Goal: Information Seeking & Learning: Check status

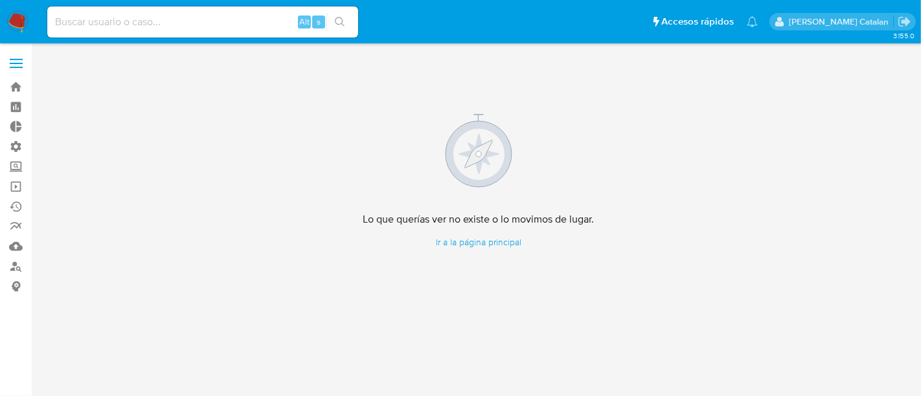
click at [249, 27] on input at bounding box center [202, 22] width 311 height 17
paste input "167504645"
type input "167504645"
click at [339, 30] on button "search-icon" at bounding box center [339, 22] width 27 height 18
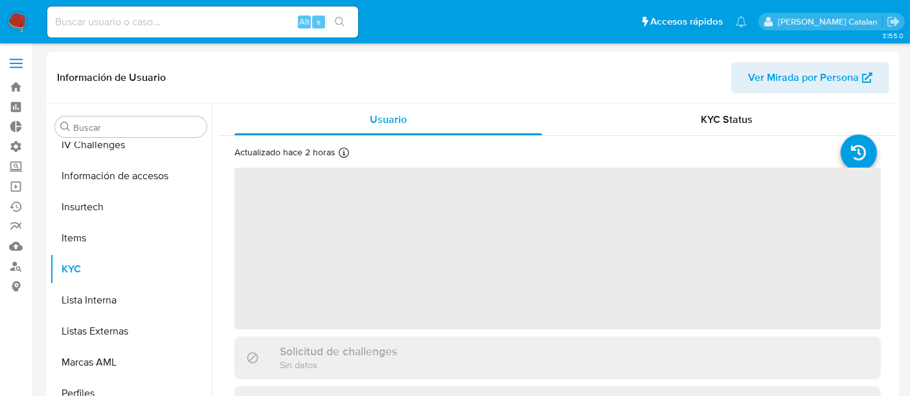
scroll to position [547, 0]
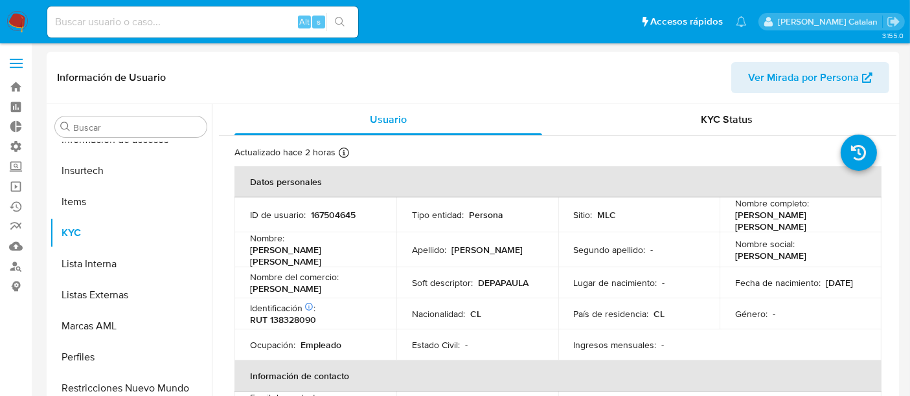
select select "10"
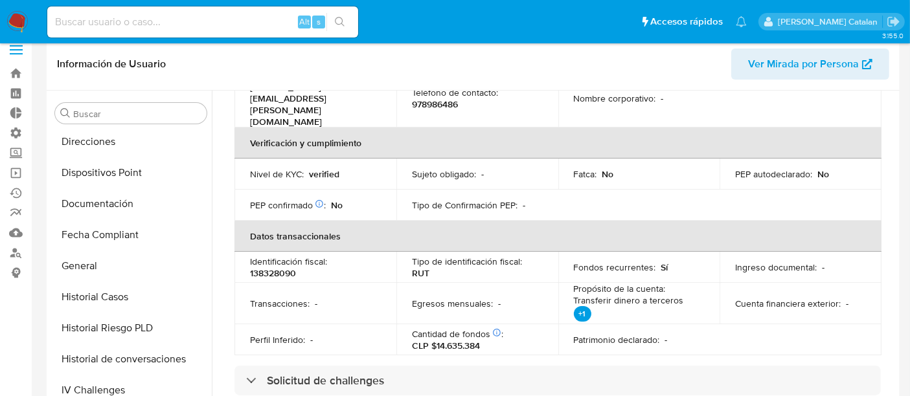
scroll to position [251, 0]
click at [113, 238] on button "Fecha Compliant" at bounding box center [131, 235] width 162 height 31
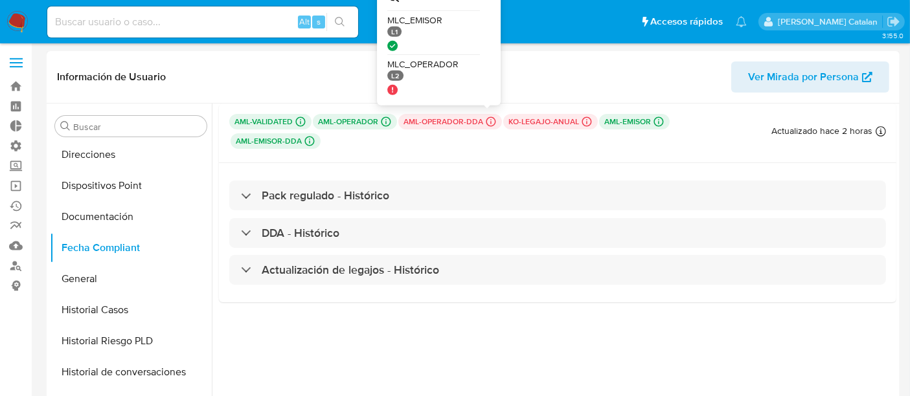
scroll to position [9, 0]
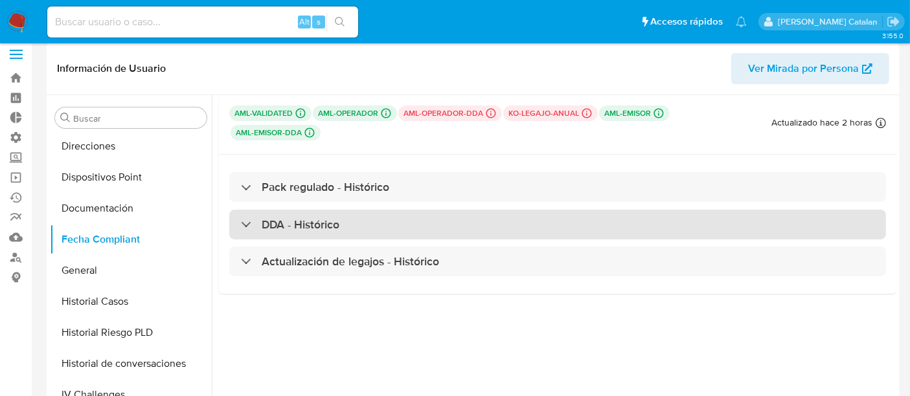
click at [362, 210] on div "DDA - Histórico" at bounding box center [557, 225] width 657 height 30
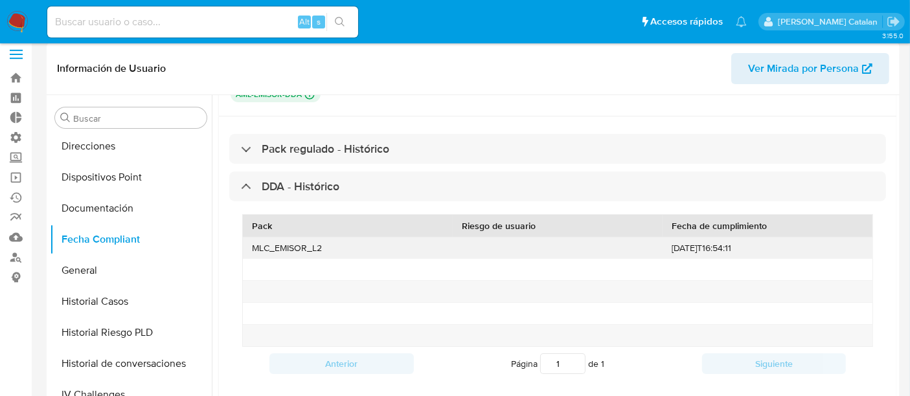
scroll to position [44, 0]
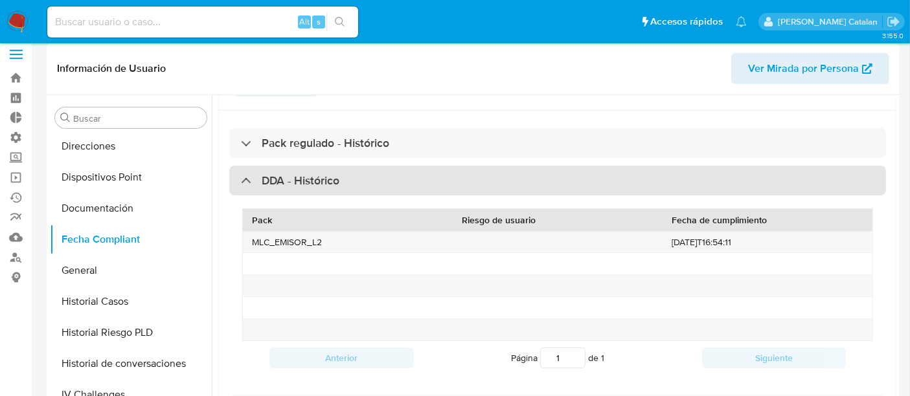
click at [327, 182] on h3 "DDA - Histórico" at bounding box center [301, 181] width 78 height 14
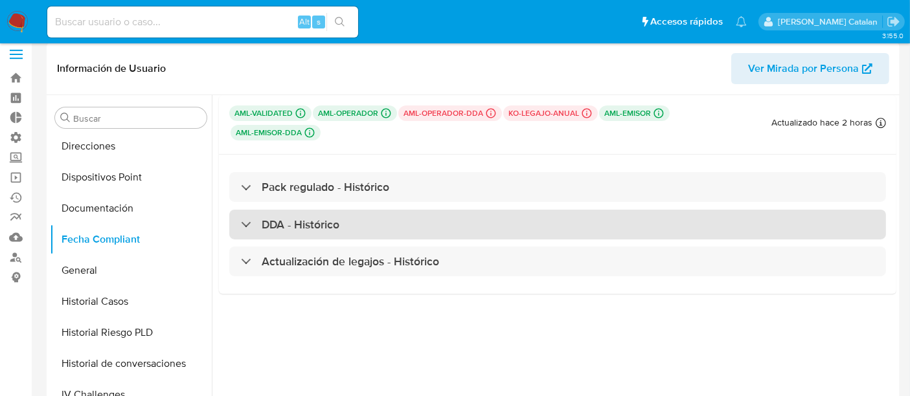
scroll to position [0, 0]
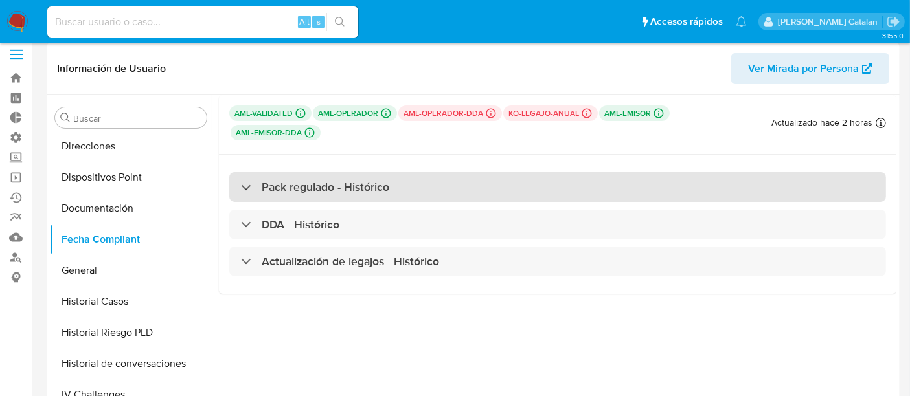
click at [350, 175] on div "Pack regulado - Histórico" at bounding box center [557, 187] width 657 height 30
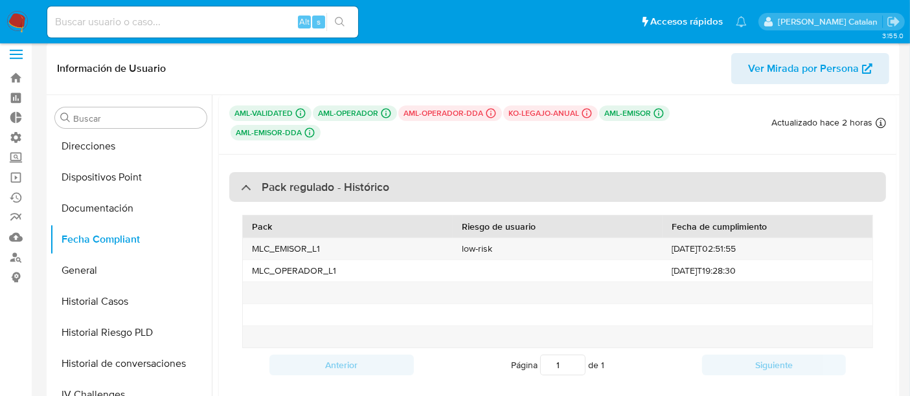
click at [351, 180] on h3 "Pack regulado - Histórico" at bounding box center [326, 187] width 128 height 14
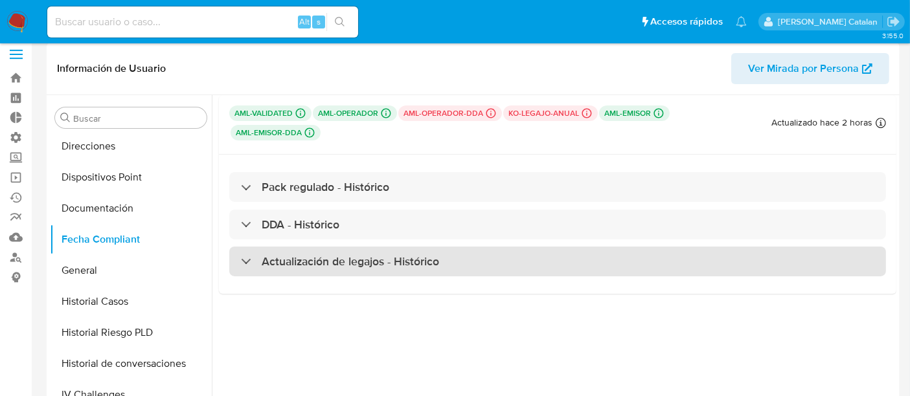
click at [350, 264] on h3 "Actualización de legajos - Histórico" at bounding box center [350, 262] width 177 height 14
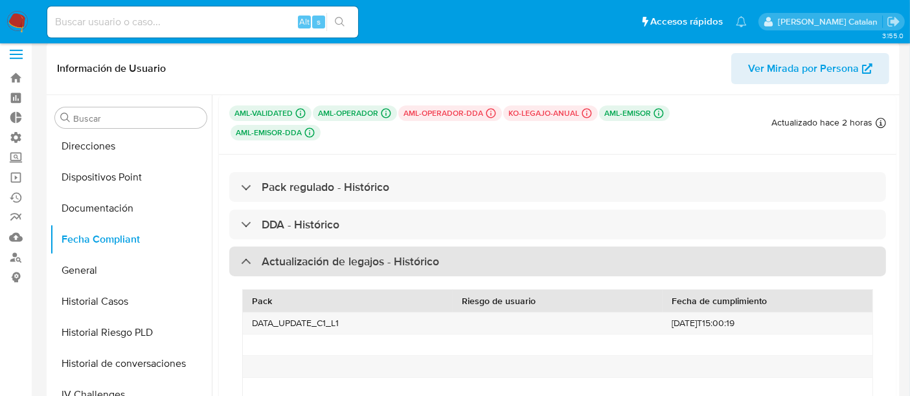
click at [350, 264] on h3 "Actualización de legajos - Histórico" at bounding box center [350, 262] width 177 height 14
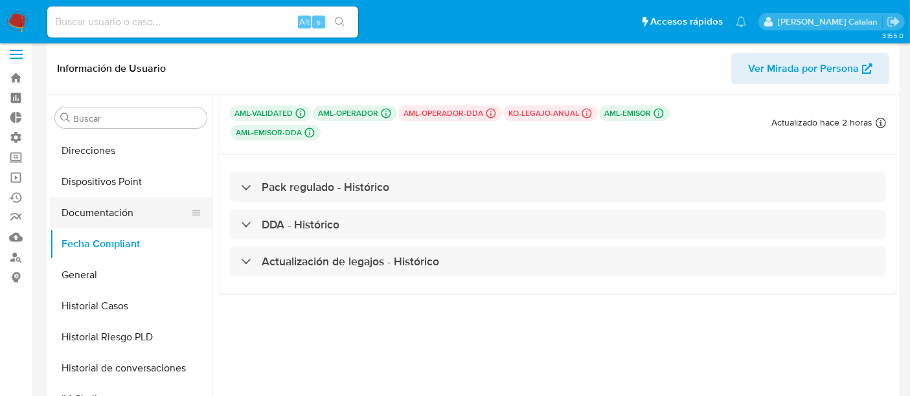
scroll to position [251, 0]
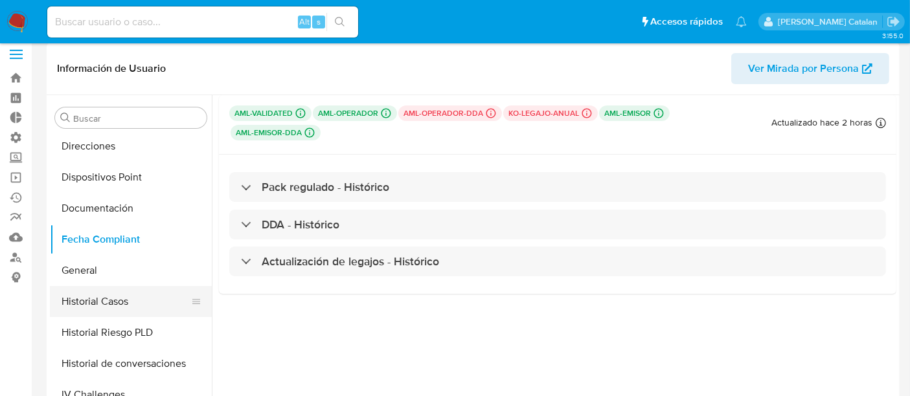
click at [99, 295] on button "Historial Casos" at bounding box center [126, 301] width 152 height 31
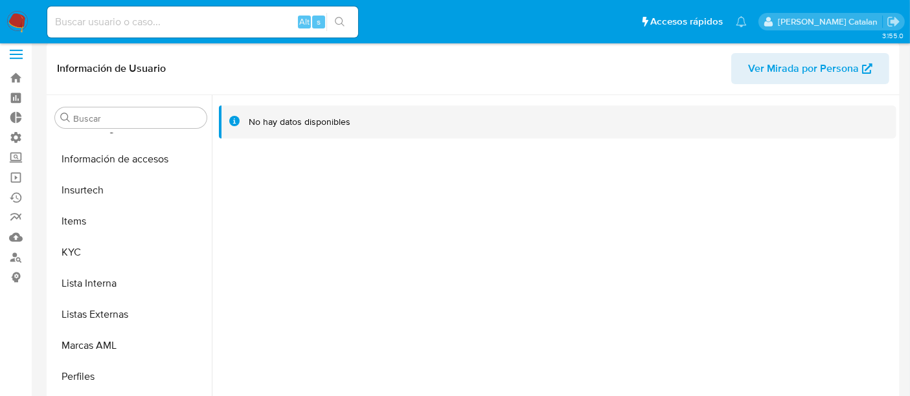
scroll to position [547, 0]
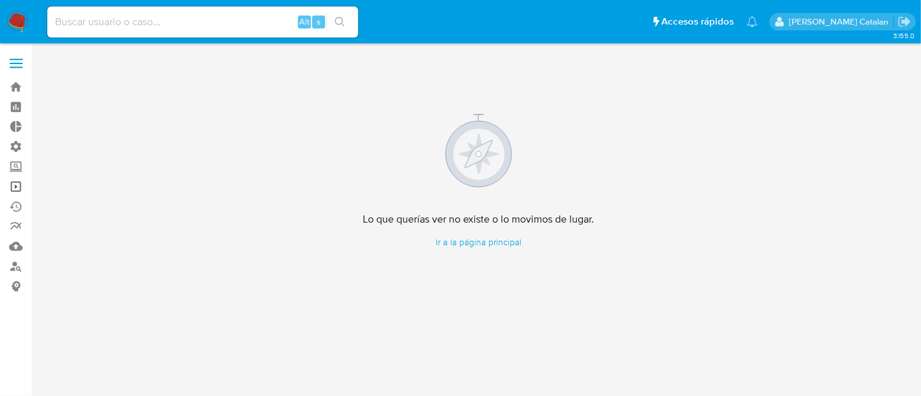
click at [19, 191] on link "Operaciones masivas" at bounding box center [77, 187] width 154 height 20
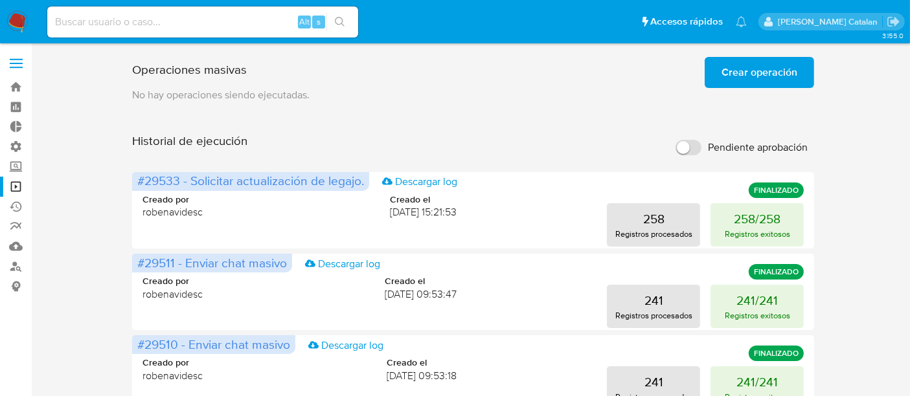
click at [754, 88] on p "No hay operaciones siendo ejecutadas." at bounding box center [473, 95] width 683 height 14
click at [764, 78] on span "Crear operación" at bounding box center [759, 72] width 76 height 28
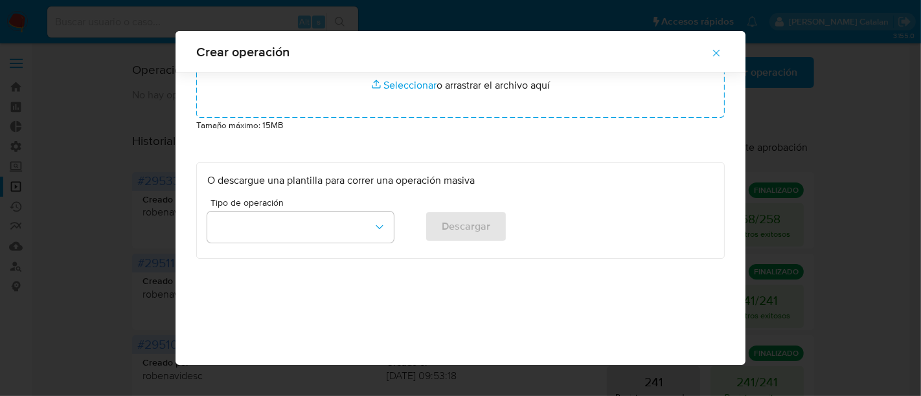
scroll to position [52, 0]
click at [366, 232] on button "button" at bounding box center [300, 224] width 187 height 31
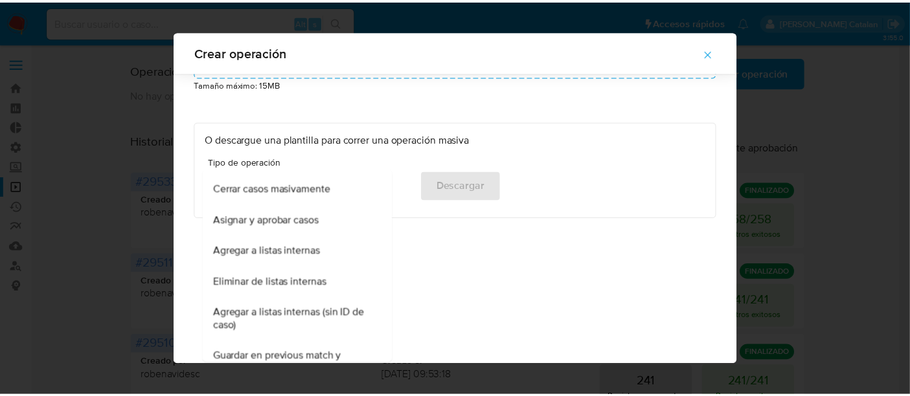
scroll to position [0, 0]
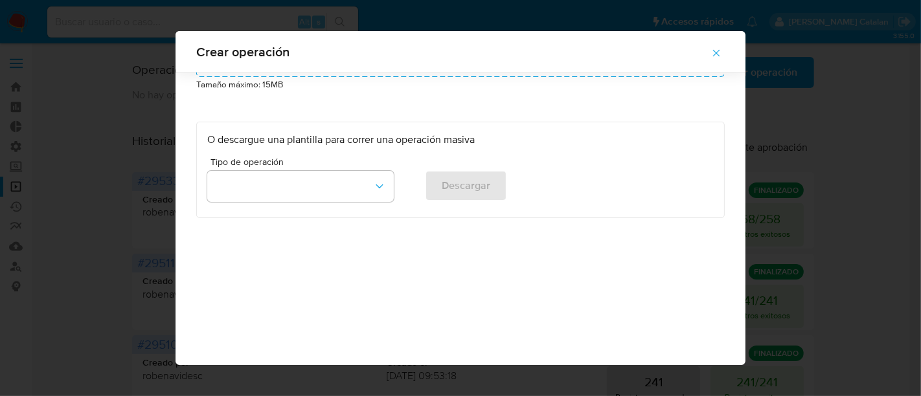
click at [801, 77] on div "Crear operación Suba un archivo csv para procesar: Max Size: 50MB Seleccionar a…" at bounding box center [460, 198] width 921 height 396
click at [721, 40] on span "button" at bounding box center [716, 53] width 12 height 28
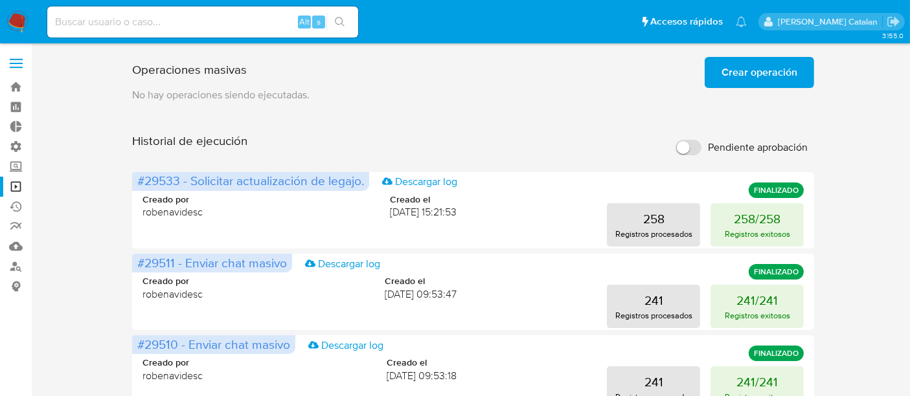
click at [598, 82] on div "Operaciones masivas Crear operación Sólo puede haber hasta un máximo de 5 opera…" at bounding box center [473, 70] width 683 height 36
click at [714, 71] on button "Crear operación" at bounding box center [759, 72] width 109 height 31
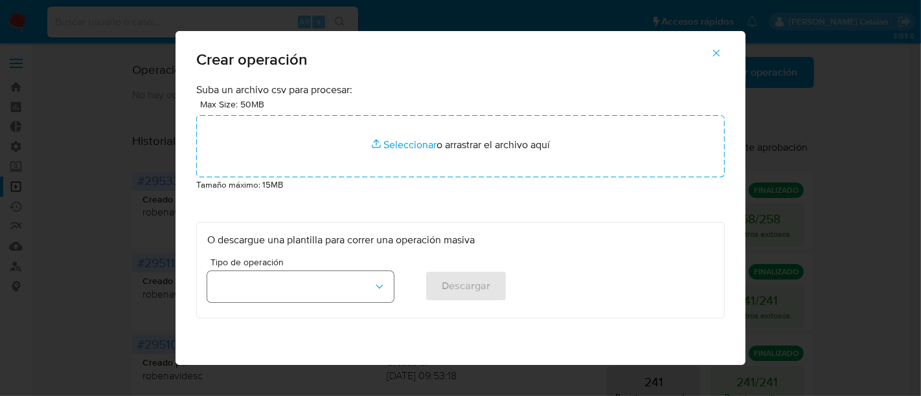
click at [373, 289] on icon "button" at bounding box center [379, 286] width 13 height 13
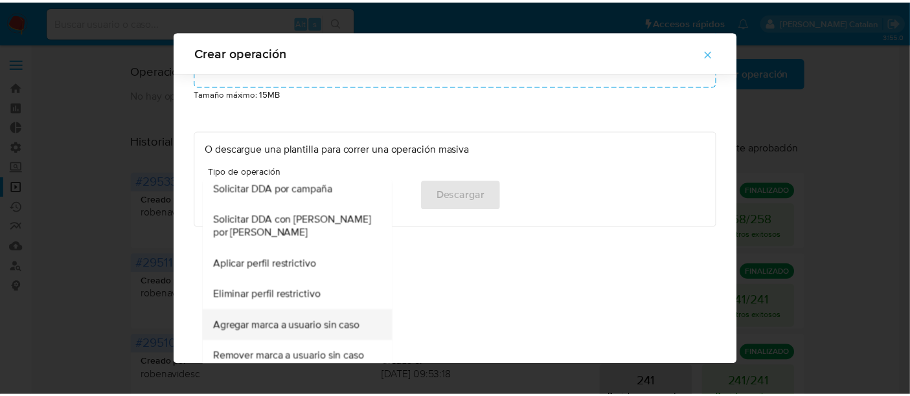
scroll to position [90, 0]
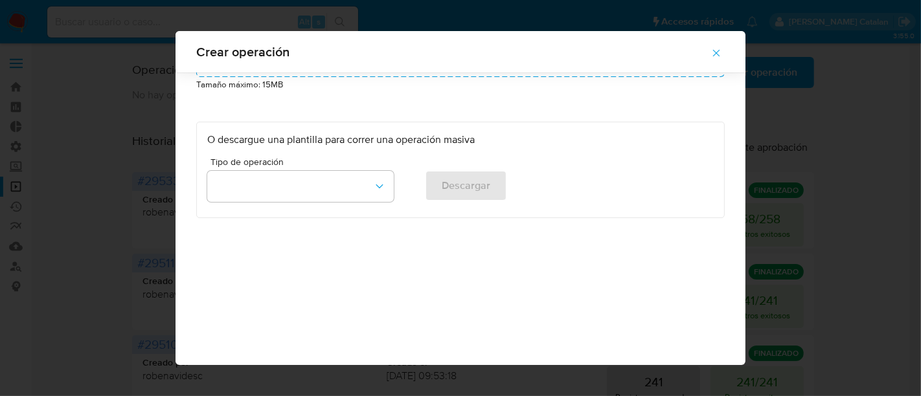
click at [722, 52] on icon "button" at bounding box center [716, 53] width 12 height 12
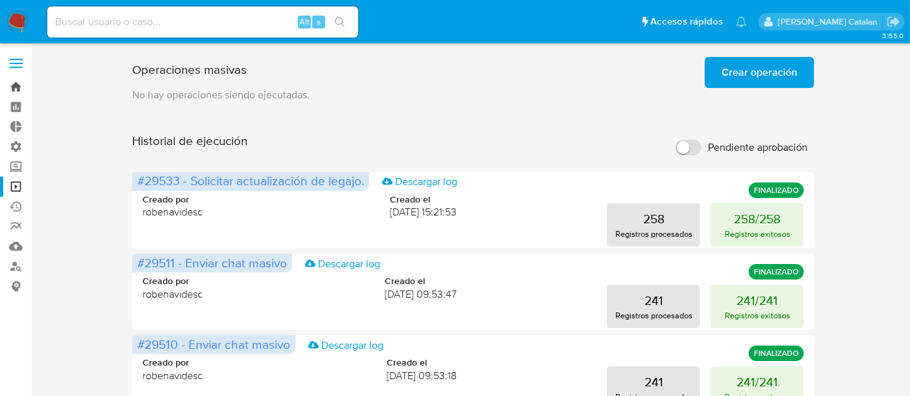
click at [13, 93] on link "Bandeja" at bounding box center [77, 87] width 154 height 20
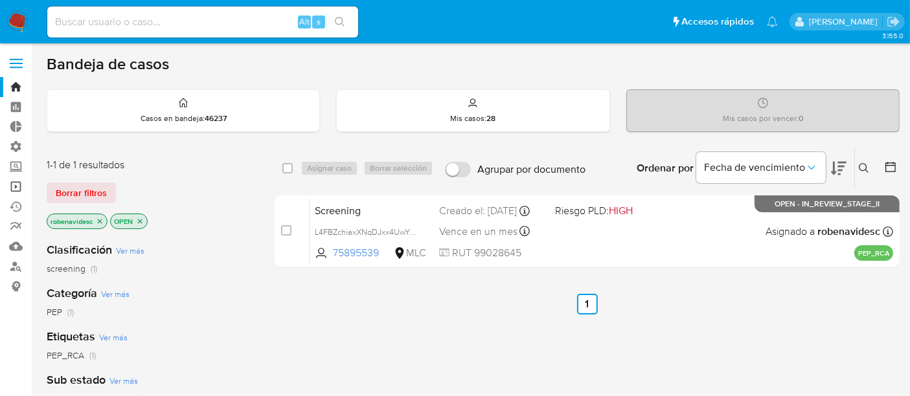
click at [13, 186] on link "Operaciones masivas" at bounding box center [77, 187] width 154 height 20
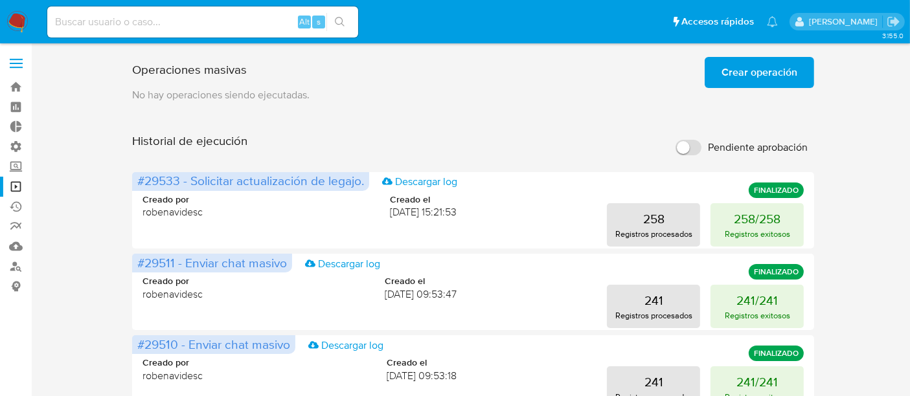
click at [730, 70] on span "Crear operación" at bounding box center [759, 72] width 76 height 28
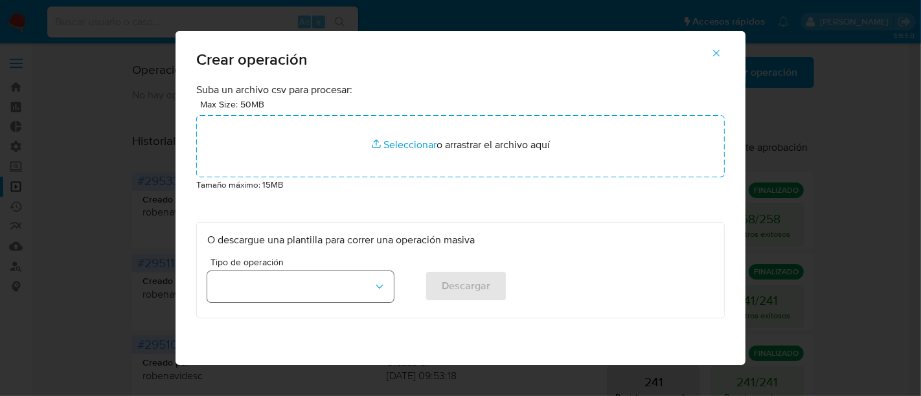
click at [374, 278] on button "button" at bounding box center [300, 286] width 187 height 31
click at [732, 60] on button "button" at bounding box center [716, 53] width 45 height 31
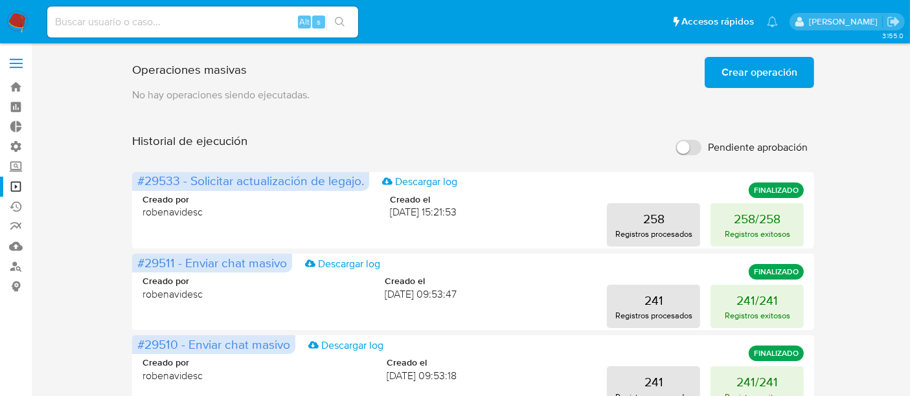
click at [24, 85] on link "Bandeja" at bounding box center [77, 87] width 154 height 20
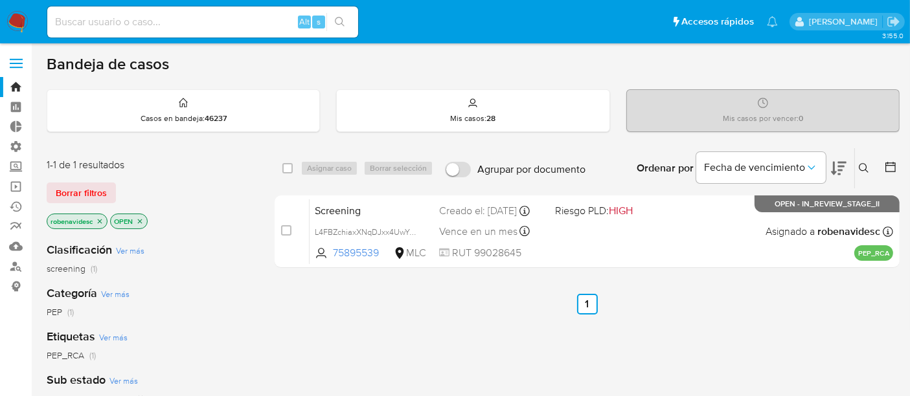
click at [207, 329] on div "Etiquetas Ver más PEP_RCA (1)" at bounding box center [150, 345] width 207 height 33
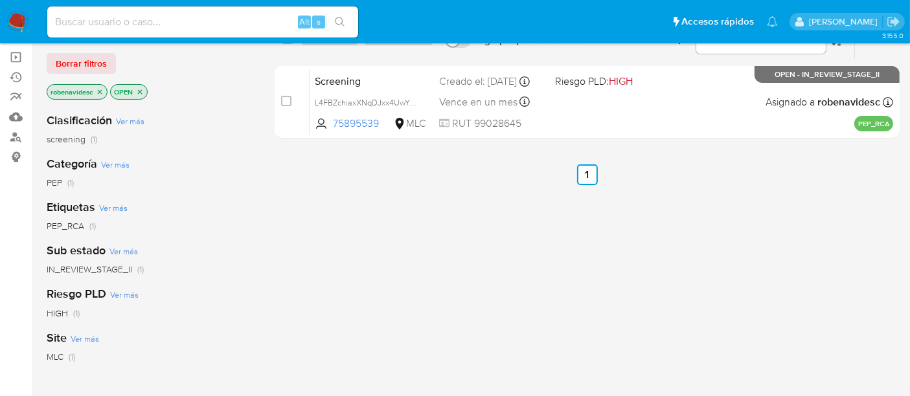
scroll to position [103, 0]
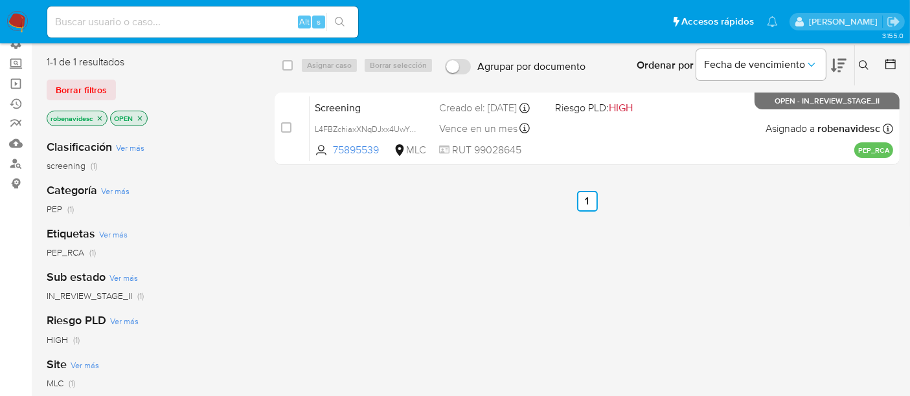
click at [100, 119] on icon "close-filter" at bounding box center [100, 119] width 8 height 8
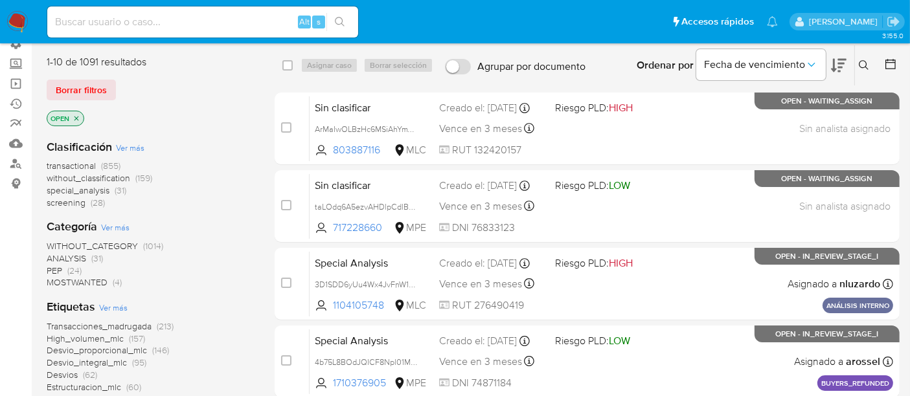
click at [228, 243] on div "WITHOUT_CATEGORY (1014) ANALYSIS (31) PEP (24) MOSTWANTED (4)" at bounding box center [150, 264] width 207 height 49
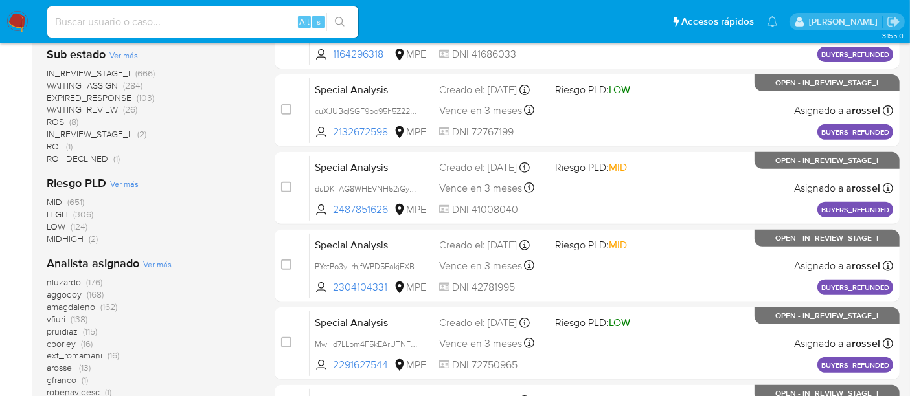
scroll to position [661, 0]
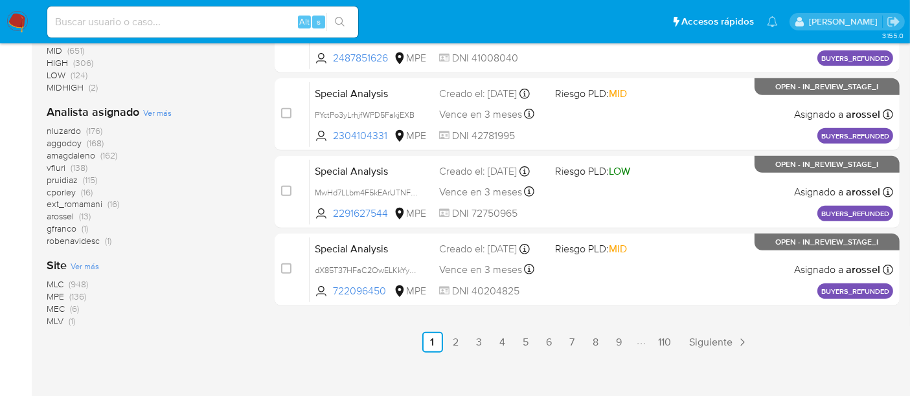
click at [51, 278] on span "MLC" at bounding box center [55, 284] width 17 height 13
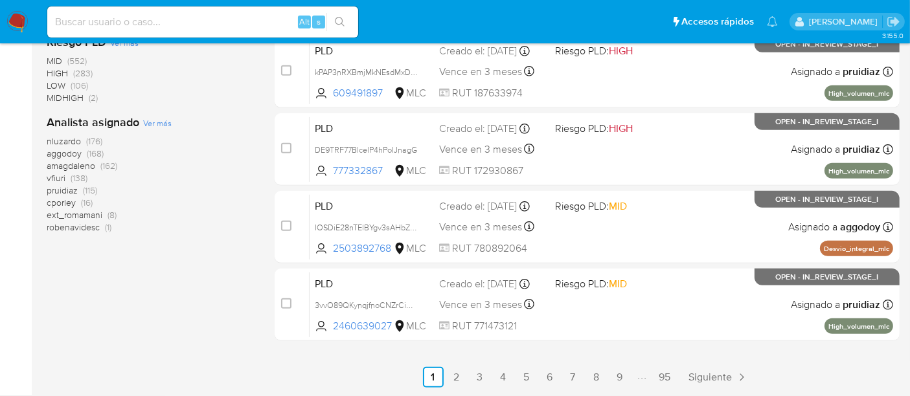
scroll to position [624, 0]
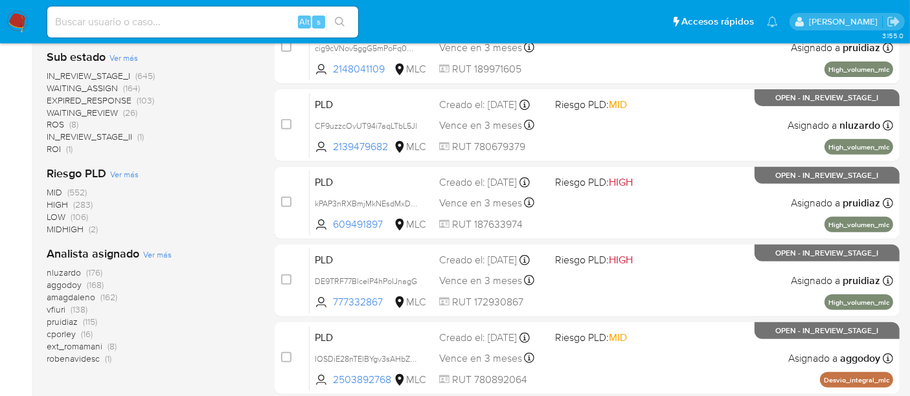
scroll to position [494, 0]
click at [66, 335] on span "cporley" at bounding box center [61, 334] width 29 height 13
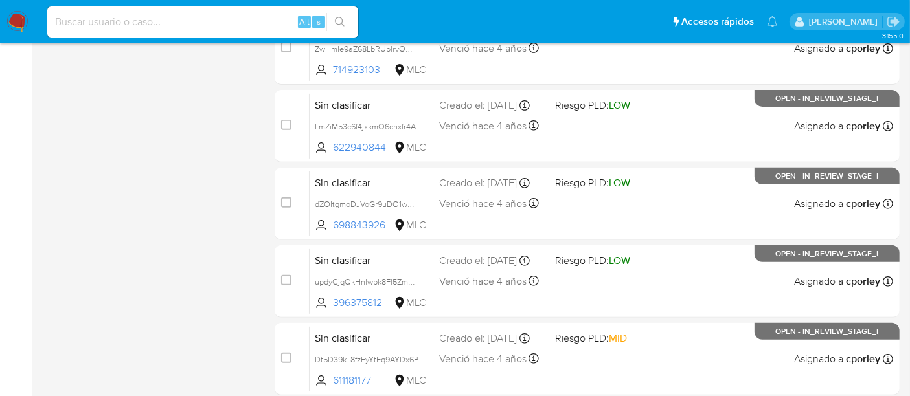
click at [238, 272] on div "1-10 de 16 resultados Borrar filtros MLC cporley OPEN Sub estado Ver más IN_REV…" at bounding box center [150, 87] width 207 height 867
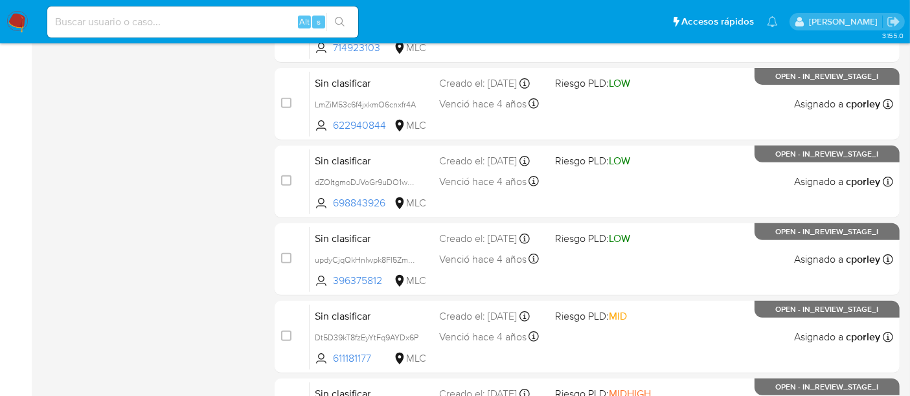
scroll to position [624, 0]
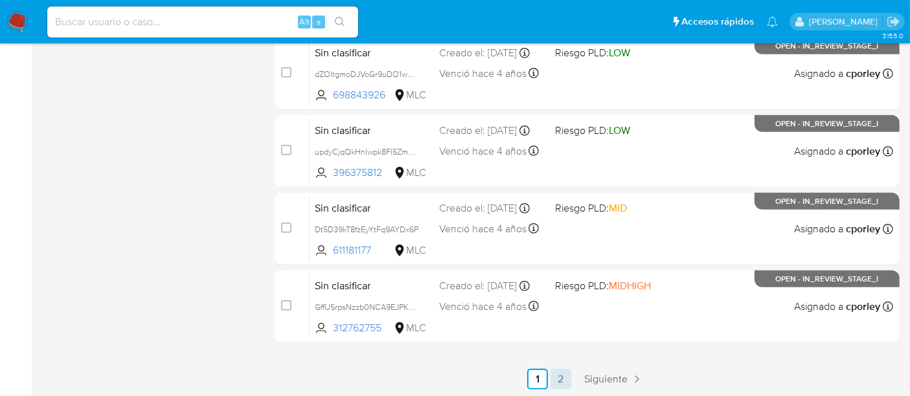
click at [563, 383] on link "2" at bounding box center [560, 379] width 21 height 21
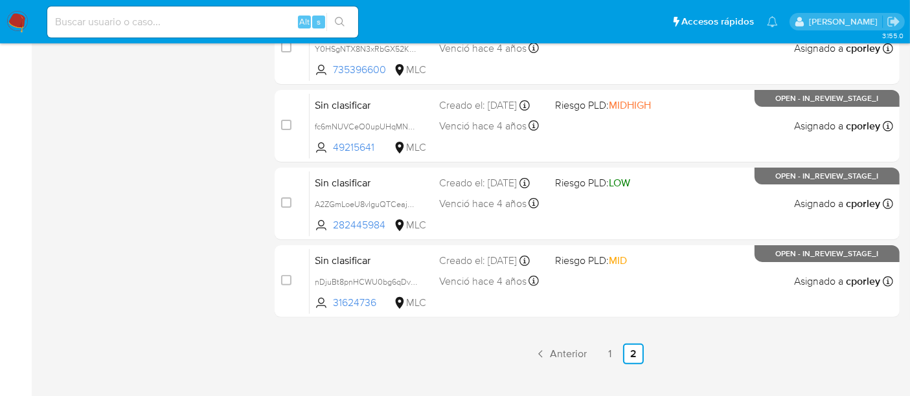
scroll to position [344, 0]
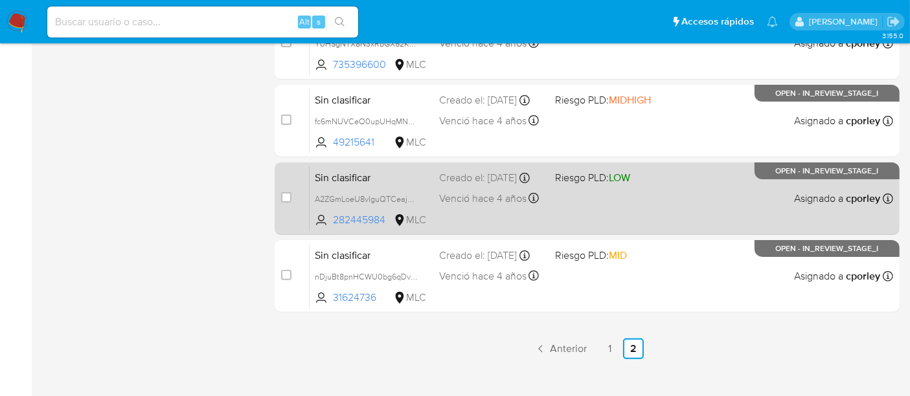
click at [513, 185] on div "Creado el: [DATE] Creado el: [DATE] 19:00:37" at bounding box center [492, 178] width 106 height 14
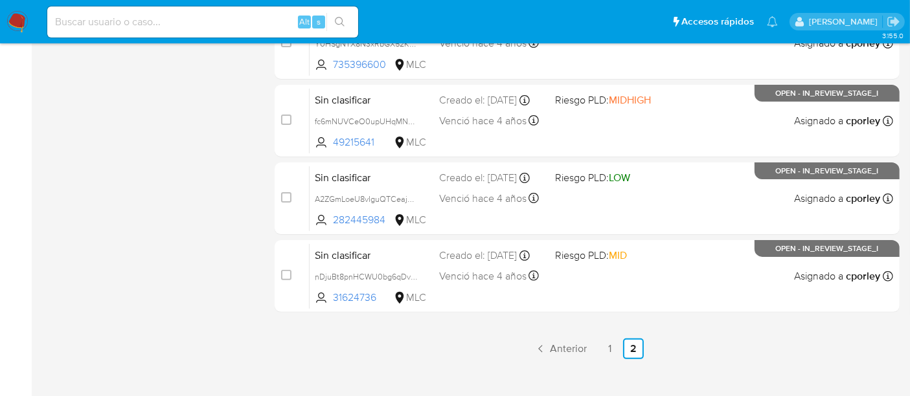
click at [234, 243] on div "Sub estado Ver más IN_REVIEW_STAGE_I (16) Riesgo PLD Ver más LOW (11) MID (2) M…" at bounding box center [150, 108] width 207 height 440
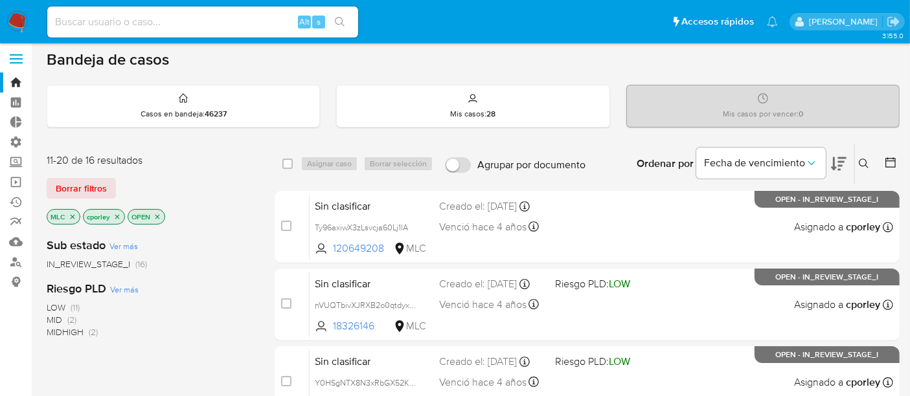
scroll to position [0, 0]
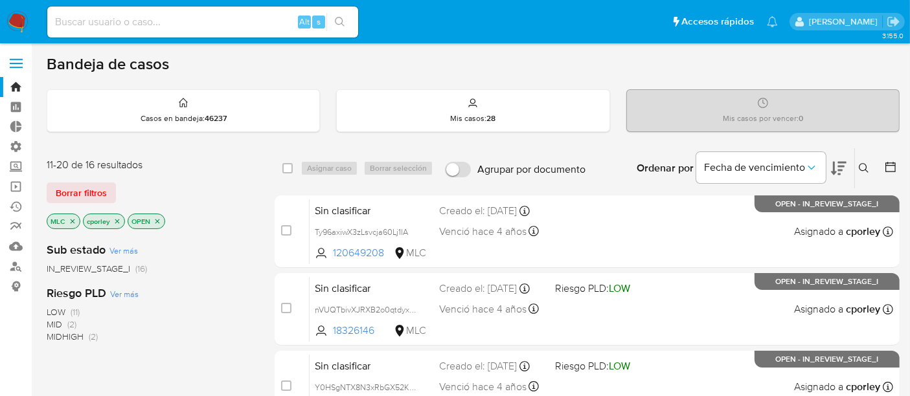
click at [222, 306] on div "LOW (11) MID (2) MIDHIGH (2)" at bounding box center [150, 324] width 207 height 37
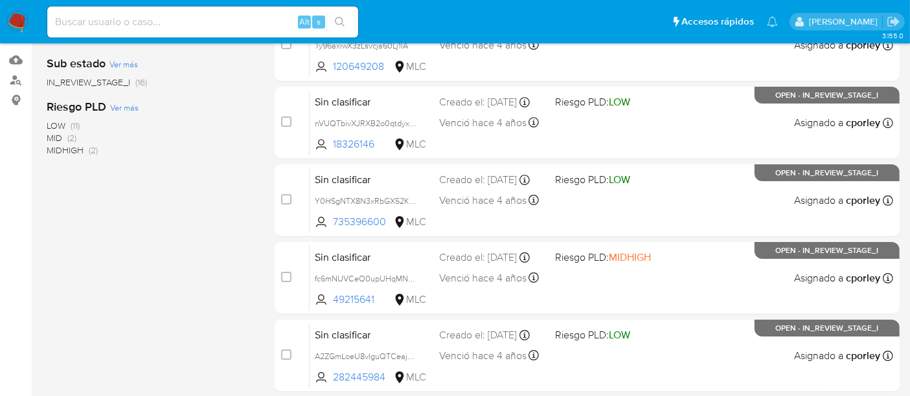
scroll to position [344, 0]
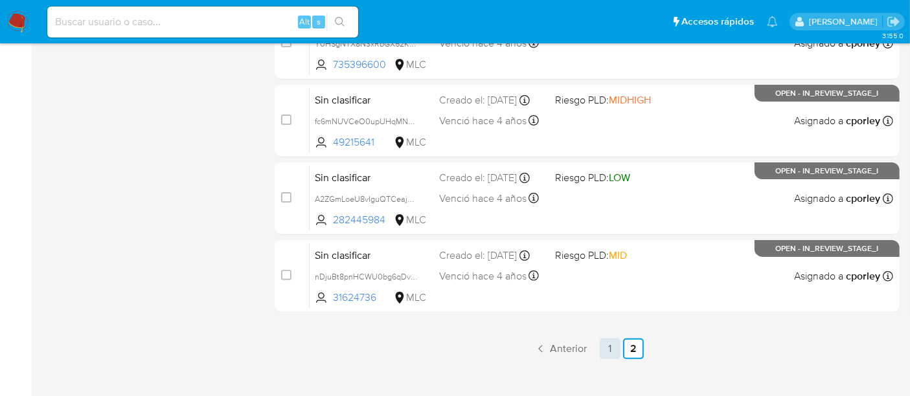
click at [608, 348] on link "1" at bounding box center [610, 349] width 21 height 21
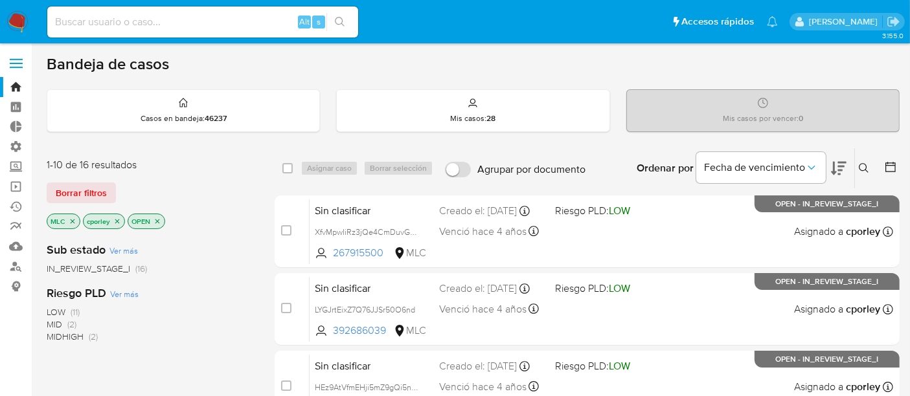
click at [209, 321] on div "LOW (11) MID (2) MIDHIGH (2)" at bounding box center [150, 324] width 207 height 37
click at [113, 218] on icon "close-filter" at bounding box center [117, 222] width 8 height 8
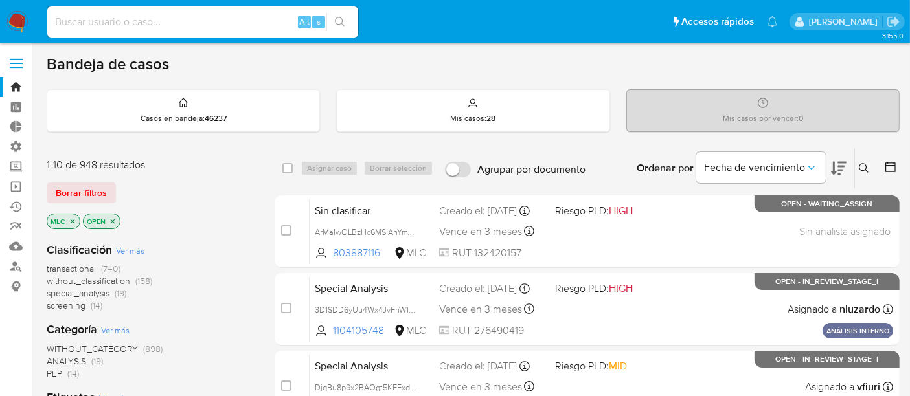
click at [193, 267] on div "transactional (740) without_classification (158) special_analysis (19) screenin…" at bounding box center [150, 287] width 207 height 49
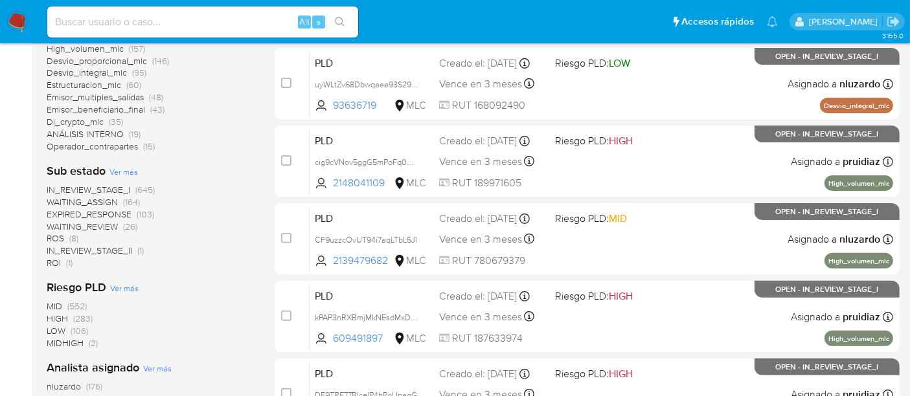
scroll to position [383, 0]
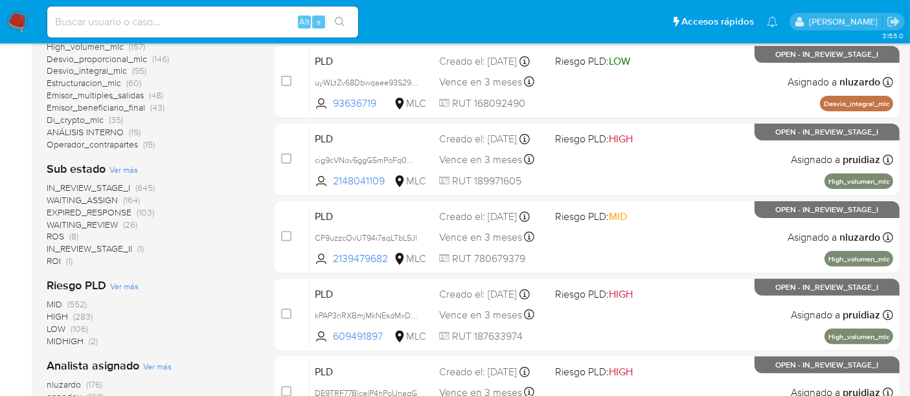
click at [124, 249] on span "IN_REVIEW_STAGE_II" at bounding box center [89, 248] width 85 height 13
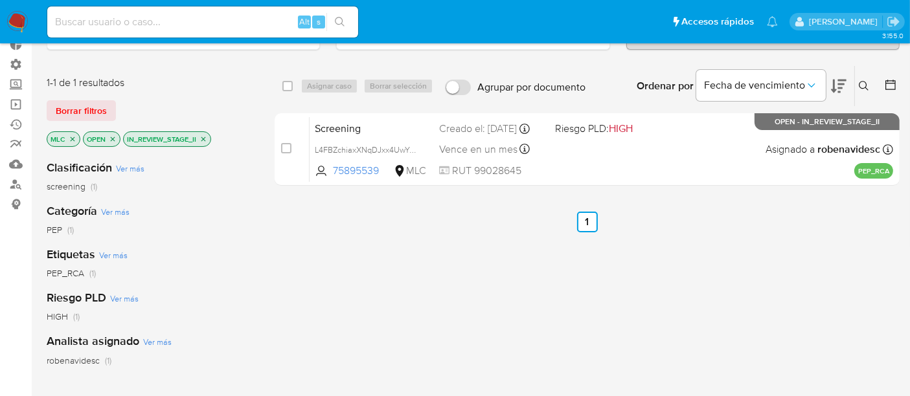
scroll to position [80, 0]
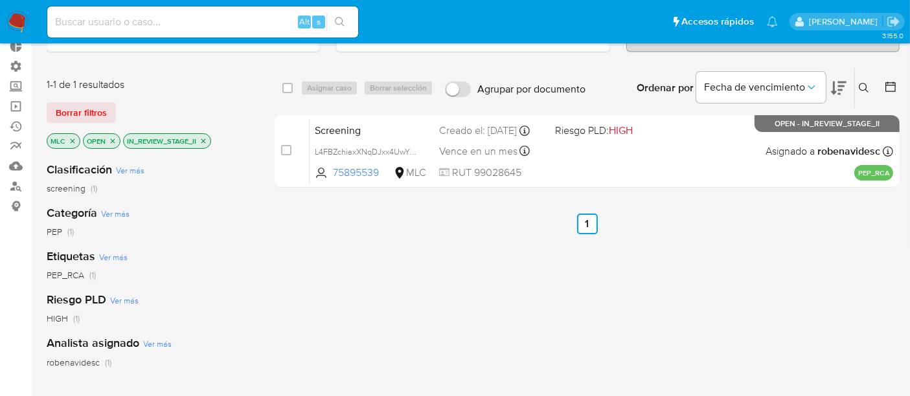
click at [201, 137] on icon "close-filter" at bounding box center [203, 141] width 8 height 8
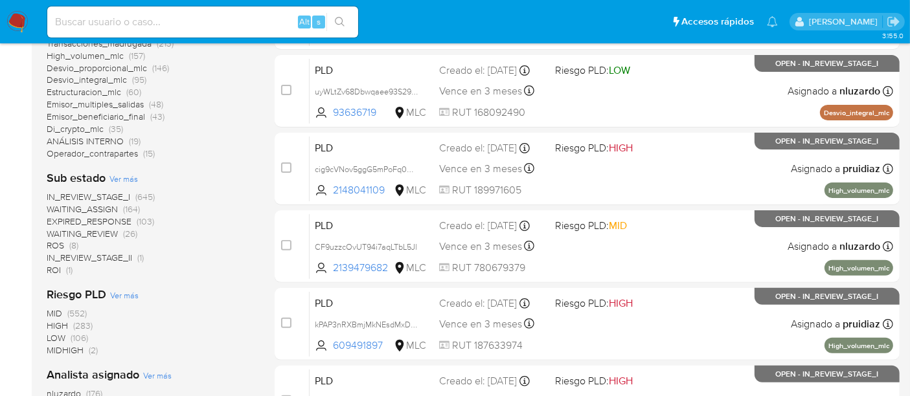
scroll to position [364, 0]
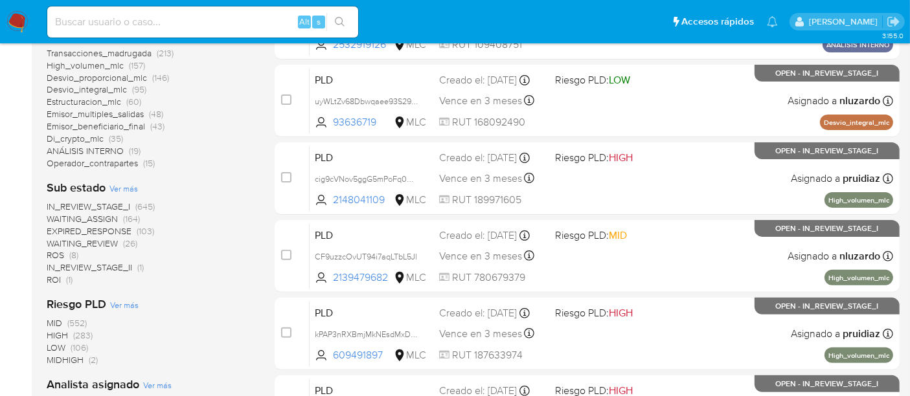
click at [98, 242] on span "WAITING_REVIEW" at bounding box center [82, 243] width 71 height 13
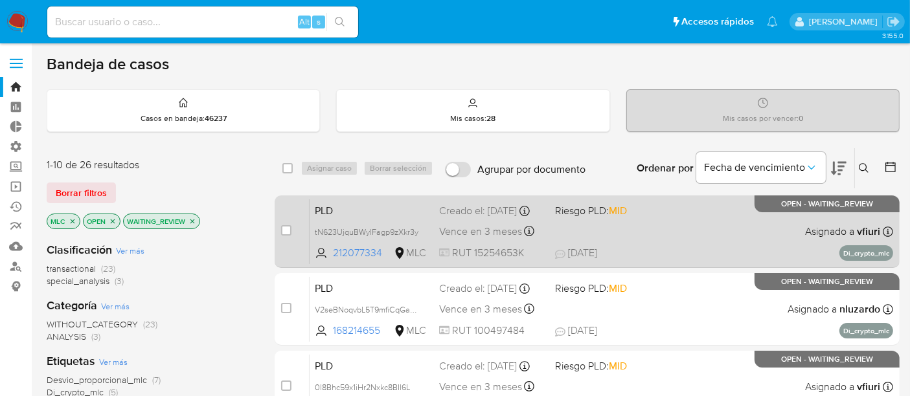
click at [603, 230] on div "PLD tN623UjquBWylFagp9zXkr3y 212077334 MLC Riesgo PLD: MID Creado el: 12/08/202…" at bounding box center [602, 231] width 584 height 65
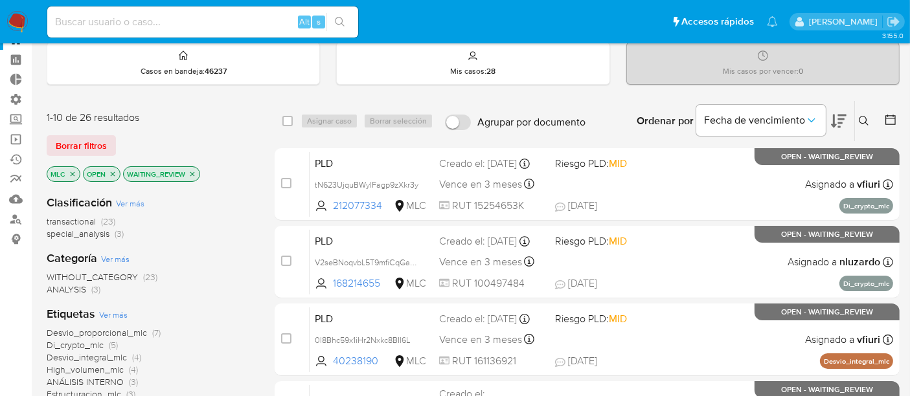
scroll to position [26, 0]
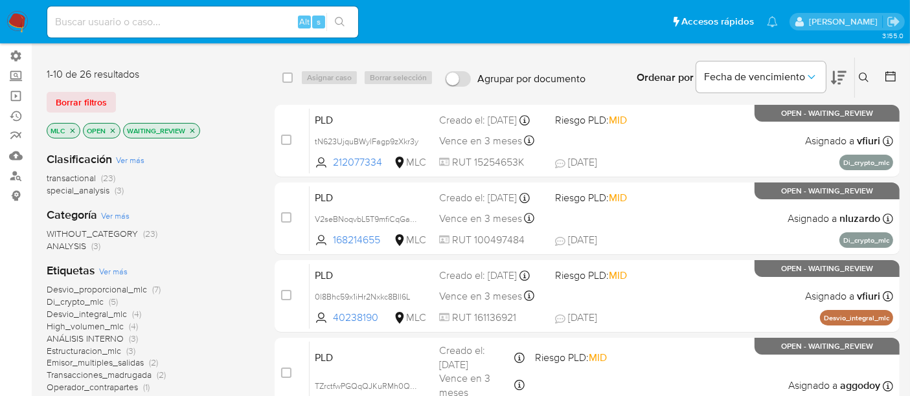
scroll to position [83, 0]
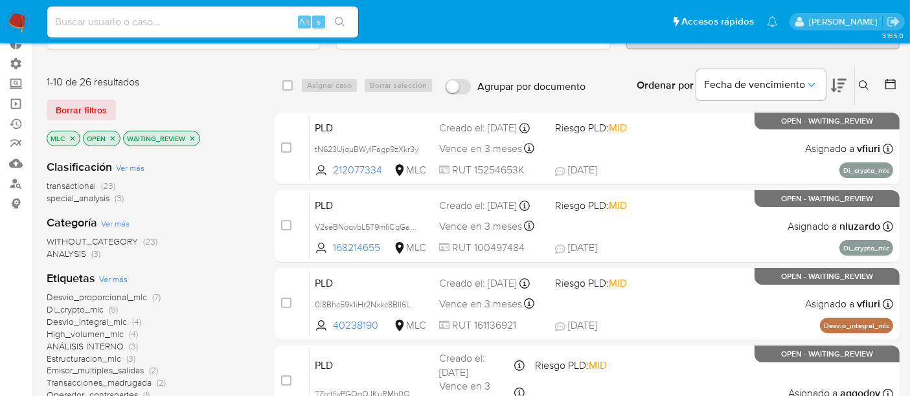
click at [194, 137] on icon "close-filter" at bounding box center [192, 139] width 8 height 8
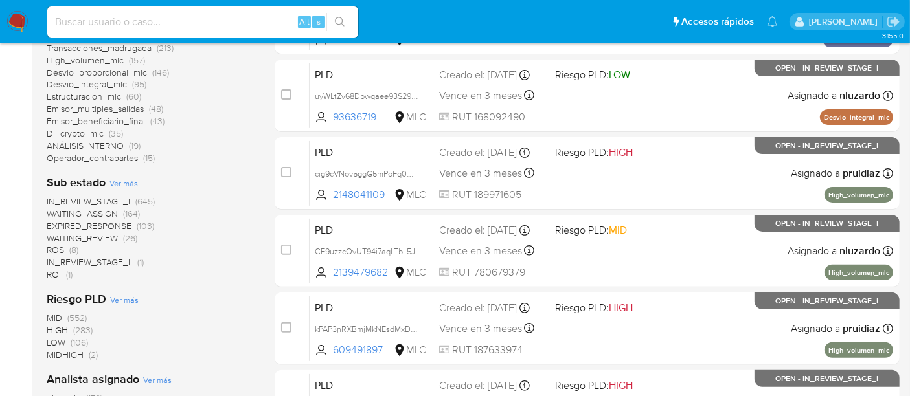
scroll to position [385, 0]
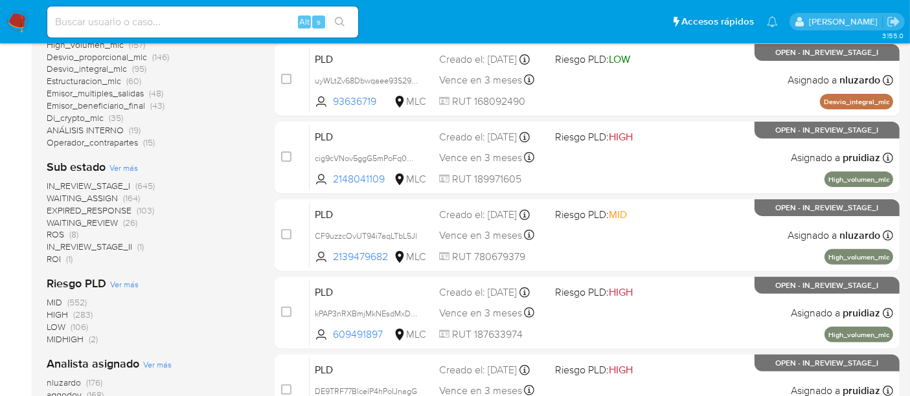
click at [56, 234] on span "ROS" at bounding box center [55, 234] width 17 height 13
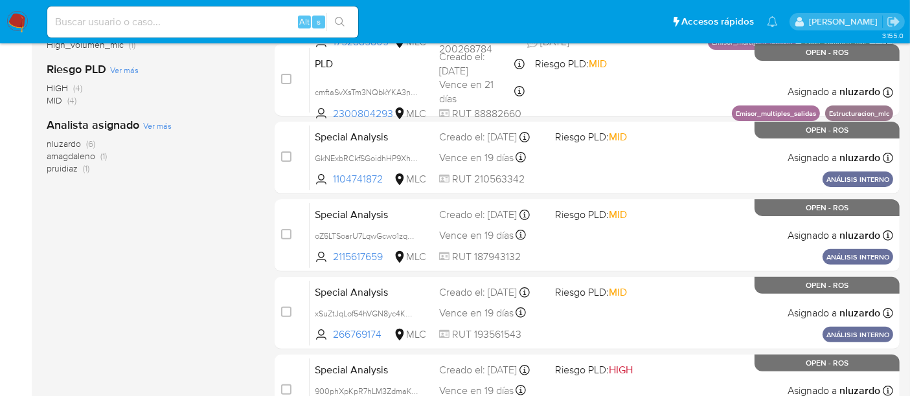
click at [254, 223] on div "1-8 de 8 resultados Borrar filtros MLC OPEN ROS Clasificación Ver más special_a…" at bounding box center [473, 118] width 853 height 711
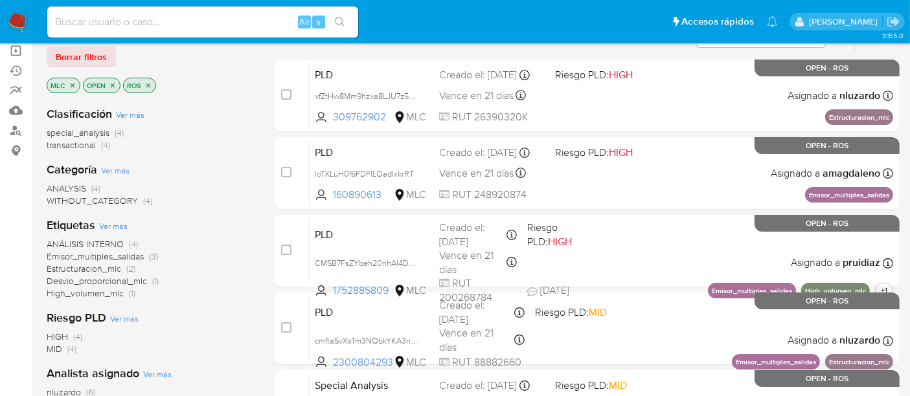
scroll to position [469, 0]
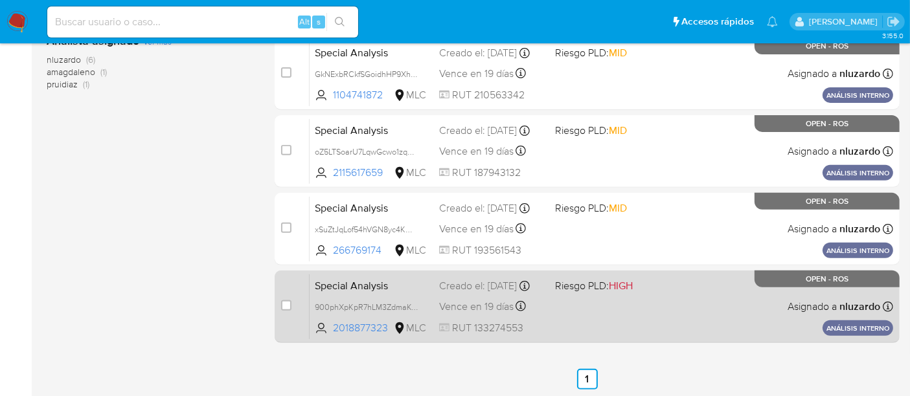
click at [653, 321] on div "Special Analysis 900phXpKpR7hLM3ZdmaKOKZg 2018877323 MLC Riesgo PLD: HIGH Cread…" at bounding box center [602, 306] width 584 height 65
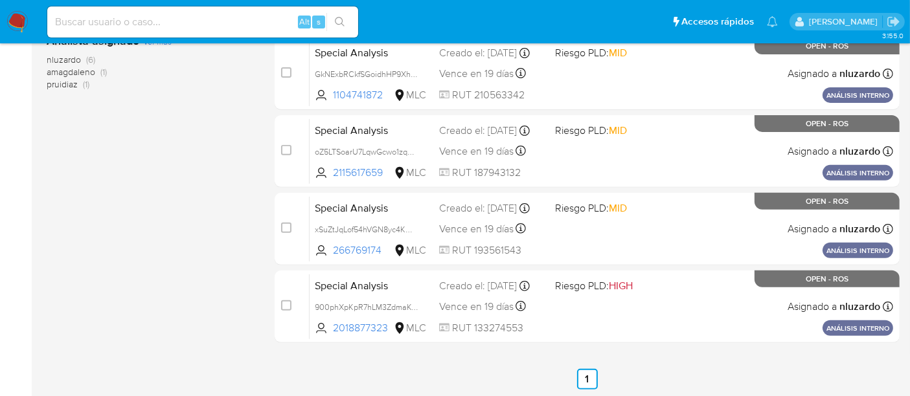
click at [201, 247] on div "1-8 de 8 resultados Borrar filtros MLC OPEN ROS Clasificación Ver más special_a…" at bounding box center [150, 34] width 207 height 711
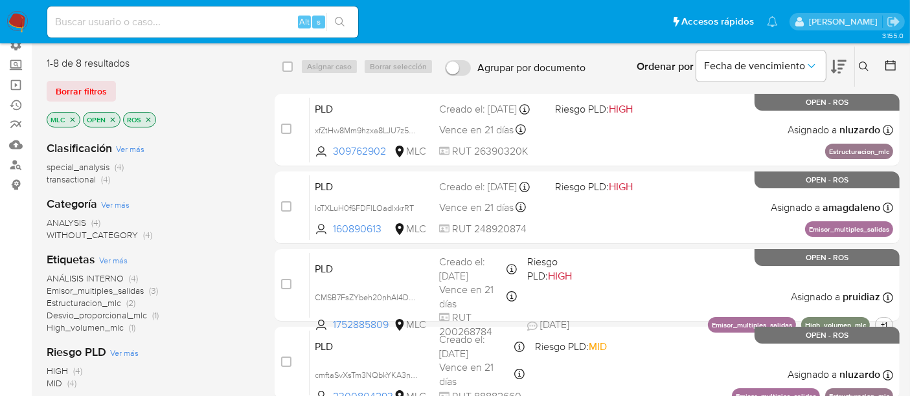
scroll to position [100, 0]
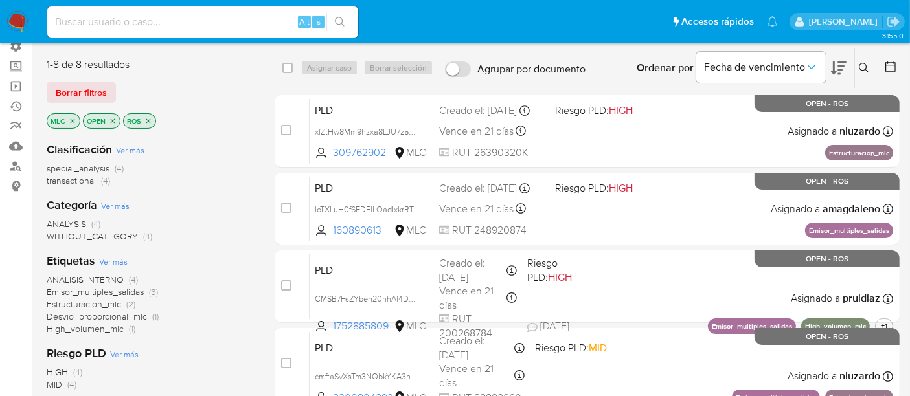
click at [148, 119] on p "ROS" at bounding box center [140, 121] width 32 height 14
click at [148, 119] on icon "close-filter" at bounding box center [148, 121] width 8 height 8
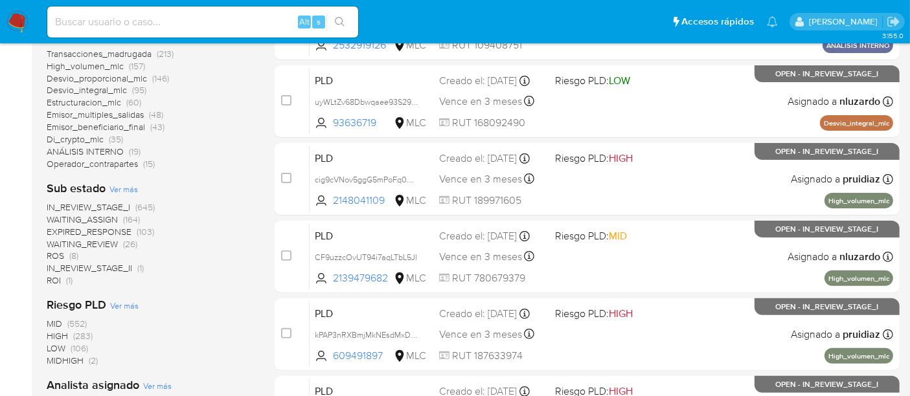
scroll to position [365, 0]
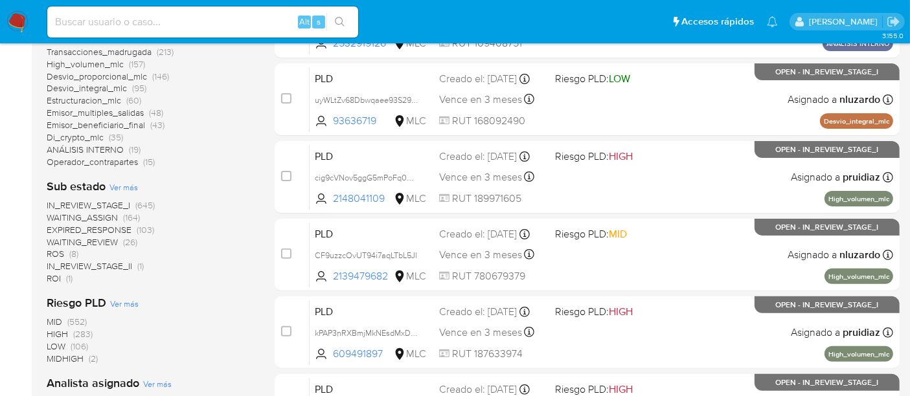
click at [92, 217] on span "WAITING_ASSIGN" at bounding box center [82, 217] width 71 height 13
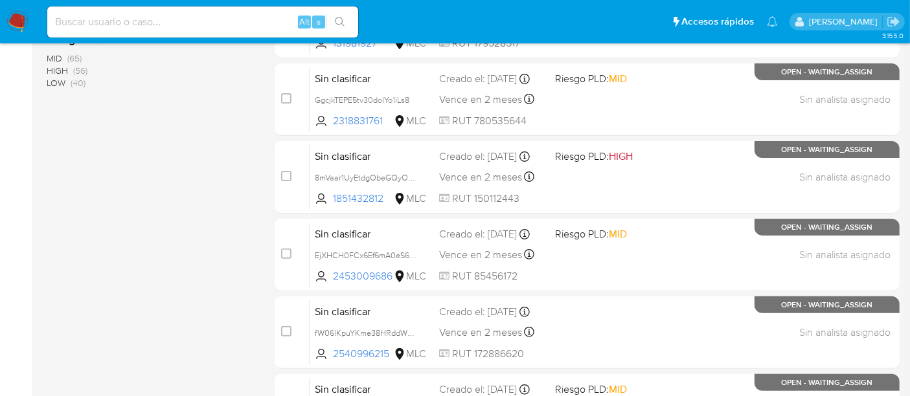
click at [218, 237] on div "Clasificación Ver más without_classification (158) screening (5) Categoría Ver …" at bounding box center [150, 87] width 207 height 440
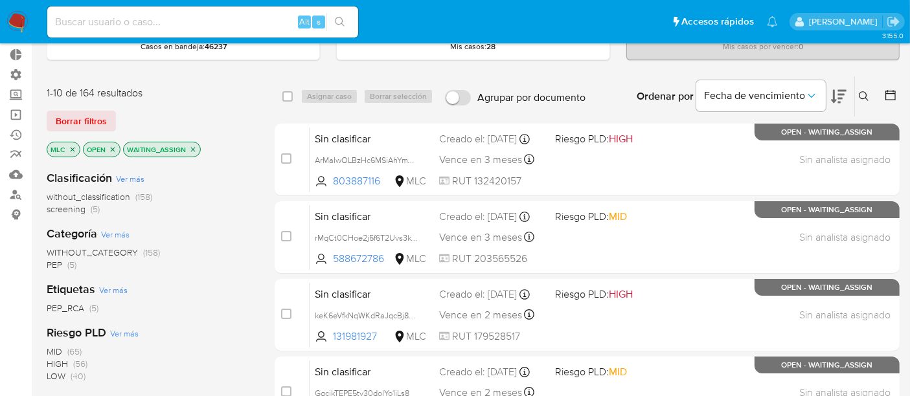
scroll to position [73, 0]
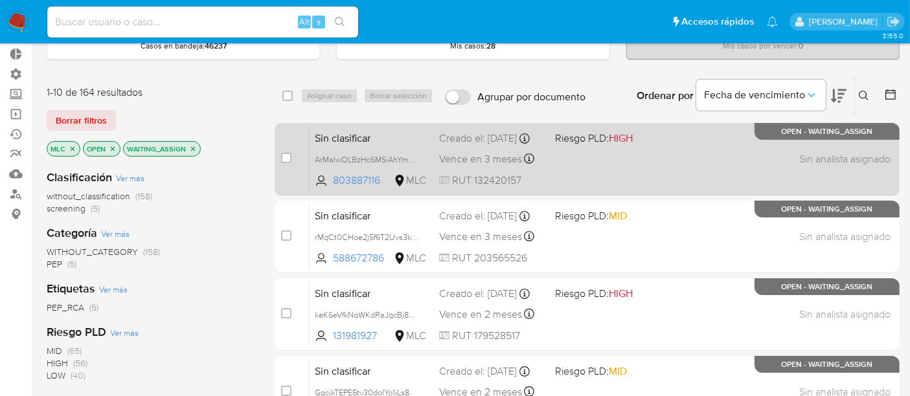
click at [610, 184] on div "Sin clasificar ArMaIwOLBzHc6MSiAhYmVELA 803887116 MLC Riesgo PLD: HIGH Creado e…" at bounding box center [602, 158] width 584 height 65
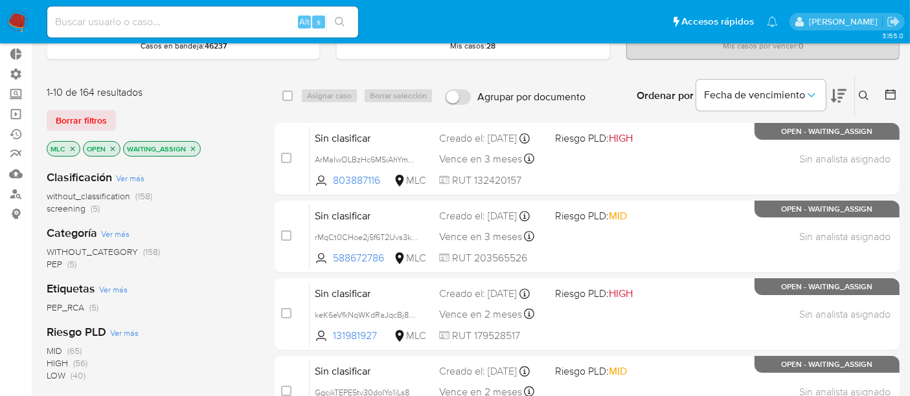
click at [207, 324] on div "Riesgo PLD Ver más MID (65) HIGH (56) LOW (40)" at bounding box center [150, 353] width 207 height 58
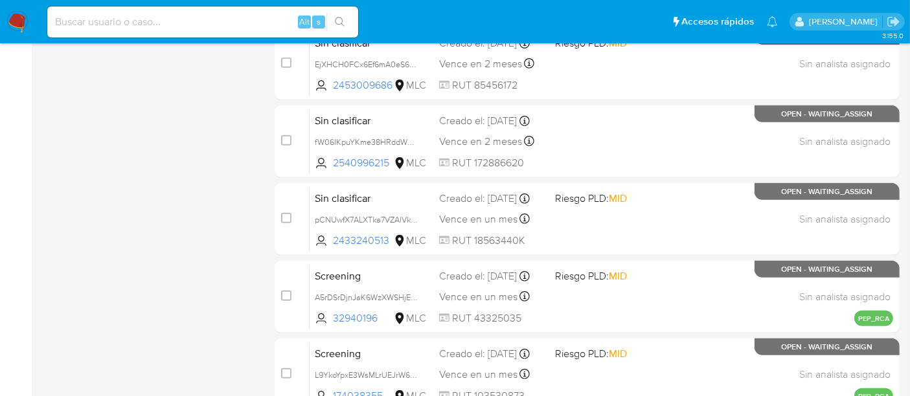
scroll to position [624, 0]
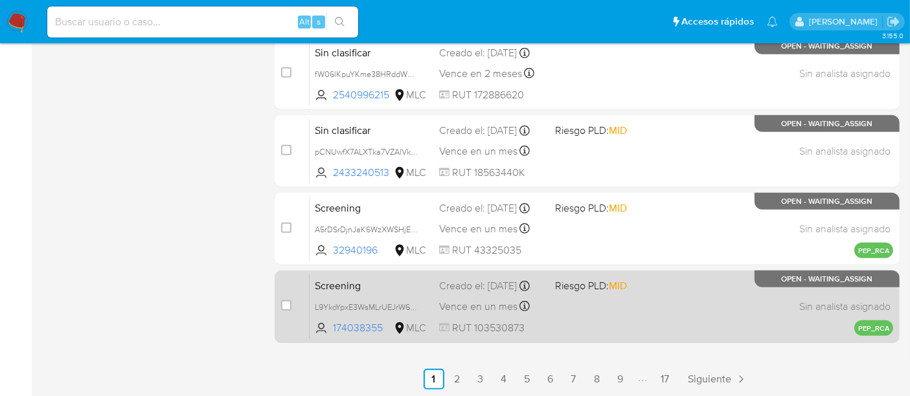
click at [575, 275] on div "Screening L9YkoYpxE3WsMLrUEJrW6k7Y 174038355 MLC Riesgo PLD: MID Creado el: 19/…" at bounding box center [602, 306] width 584 height 65
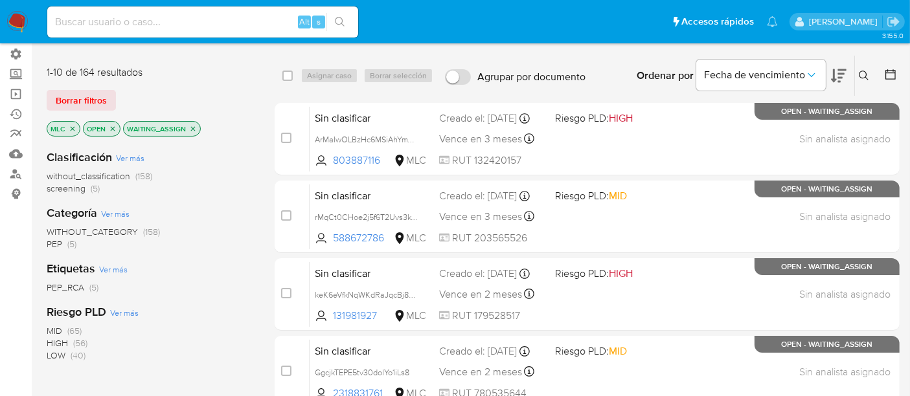
scroll to position [93, 0]
click at [117, 175] on span "without_classification" at bounding box center [89, 175] width 84 height 13
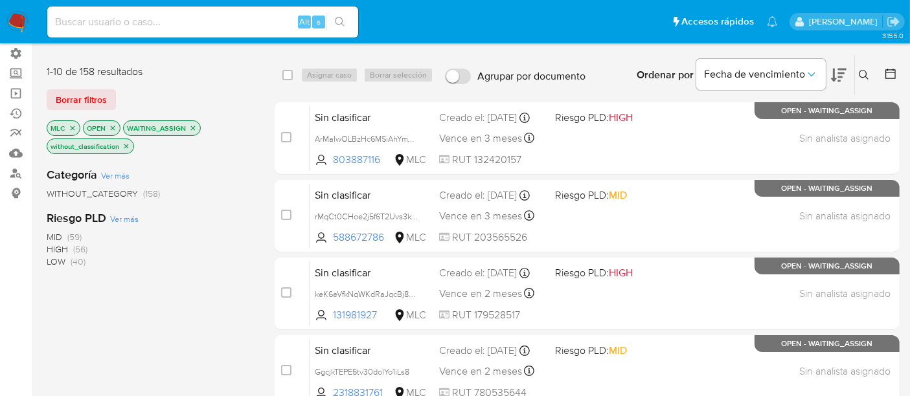
click at [225, 249] on div "MID (59) HIGH (56) LOW (40)" at bounding box center [150, 249] width 207 height 37
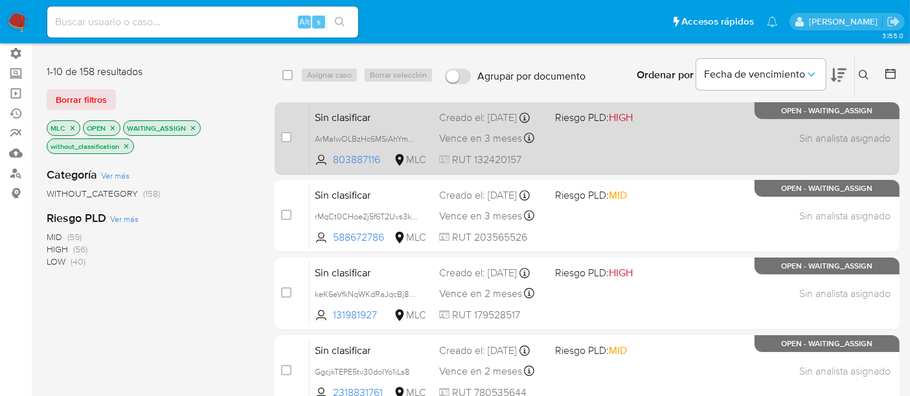
click at [619, 162] on div "Sin clasificar ArMaIwOLBzHc6MSiAhYmVELA 803887116 MLC Riesgo PLD: HIGH Creado e…" at bounding box center [602, 138] width 584 height 65
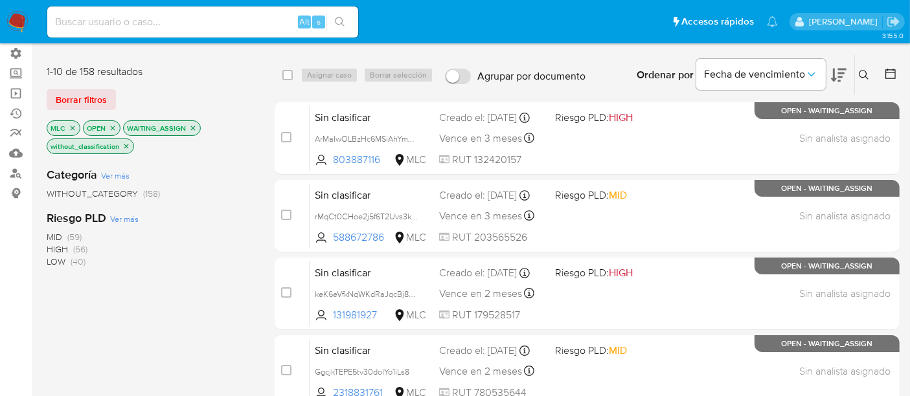
click at [209, 296] on div "Categoría Ver más WITHOUT_CATEGORY (158) Riesgo PLD Ver más MID (59) HIGH (56) …" at bounding box center [150, 377] width 207 height 440
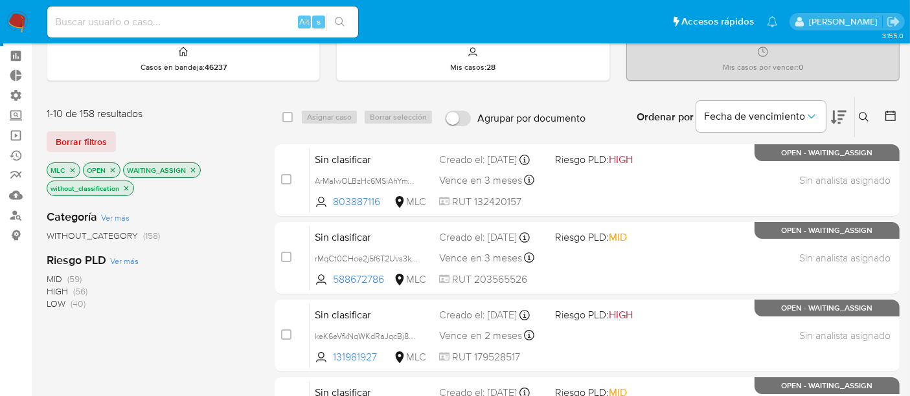
scroll to position [50, 0]
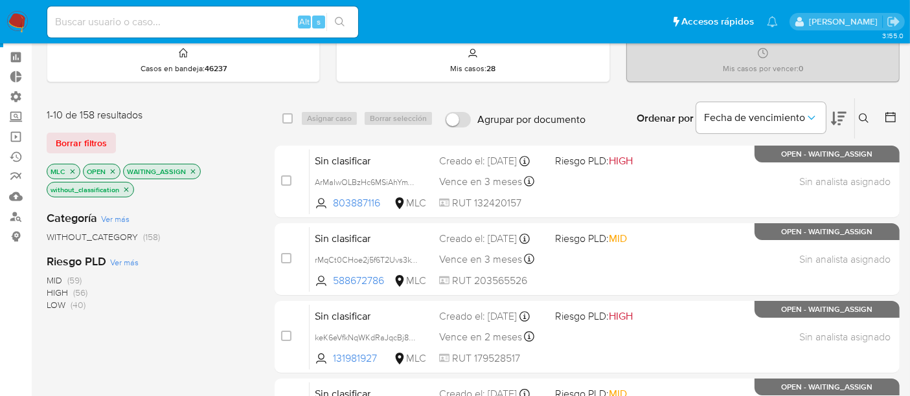
click at [122, 190] on icon "close-filter" at bounding box center [126, 190] width 8 height 8
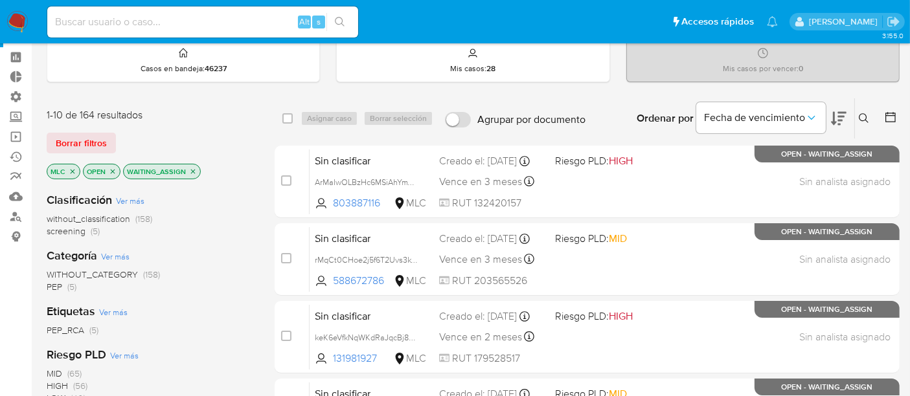
click at [209, 234] on div "without_classification (158) screening (5)" at bounding box center [150, 225] width 207 height 25
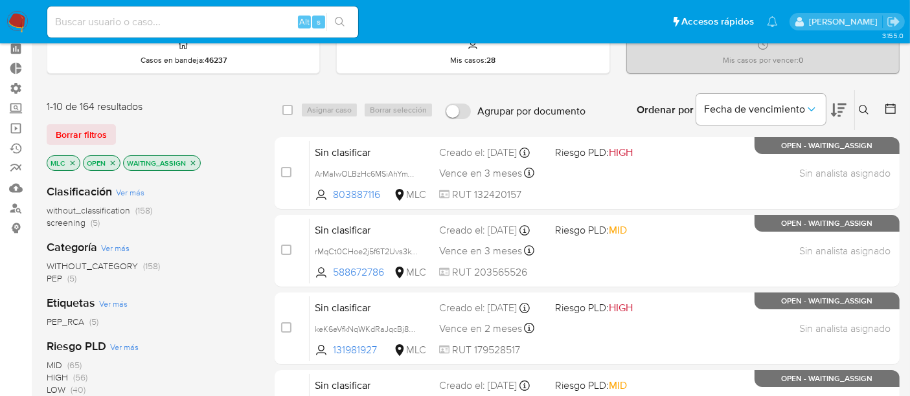
scroll to position [42, 0]
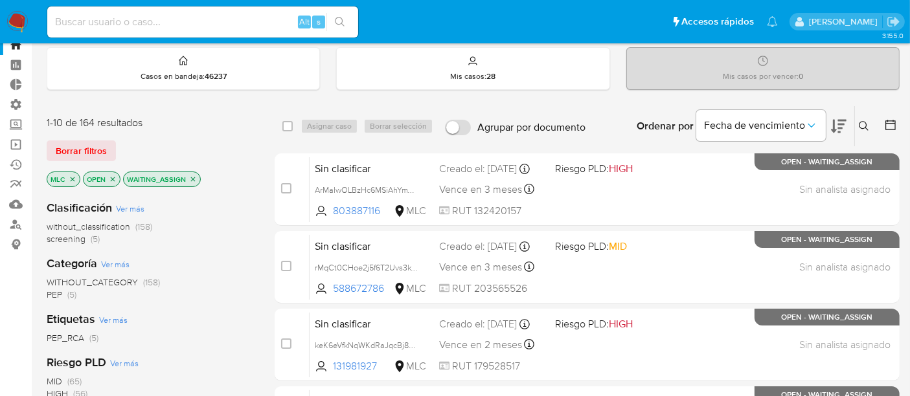
click at [193, 181] on p "WAITING_ASSIGN" at bounding box center [162, 179] width 76 height 14
click at [193, 177] on icon "close-filter" at bounding box center [193, 180] width 8 height 8
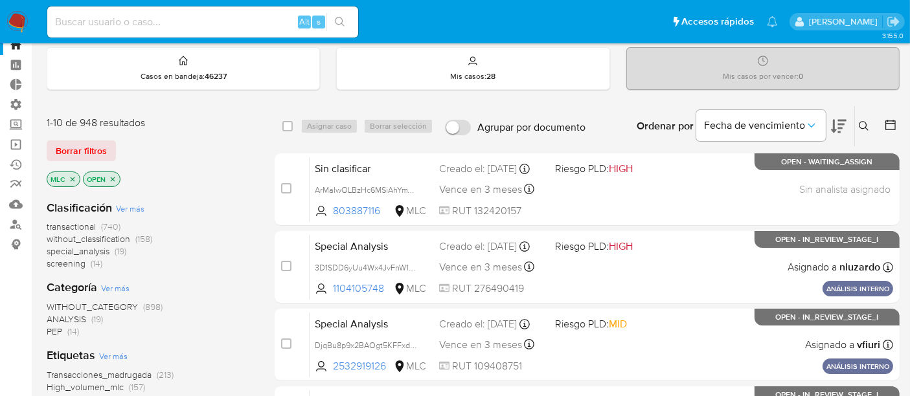
click at [218, 240] on div "transactional (740) without_classification (158) special_analysis (19) screenin…" at bounding box center [150, 245] width 207 height 49
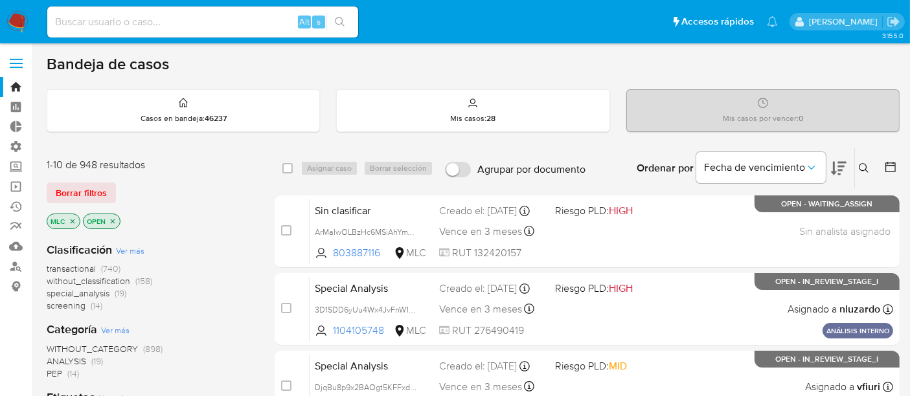
click at [221, 256] on div "Clasificación Ver más transactional (740) without_classification (158) special_…" at bounding box center [150, 277] width 207 height 70
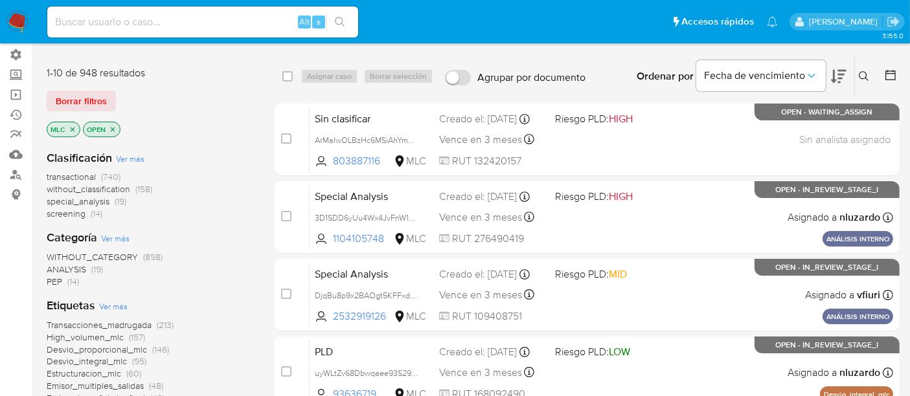
scroll to position [90, 0]
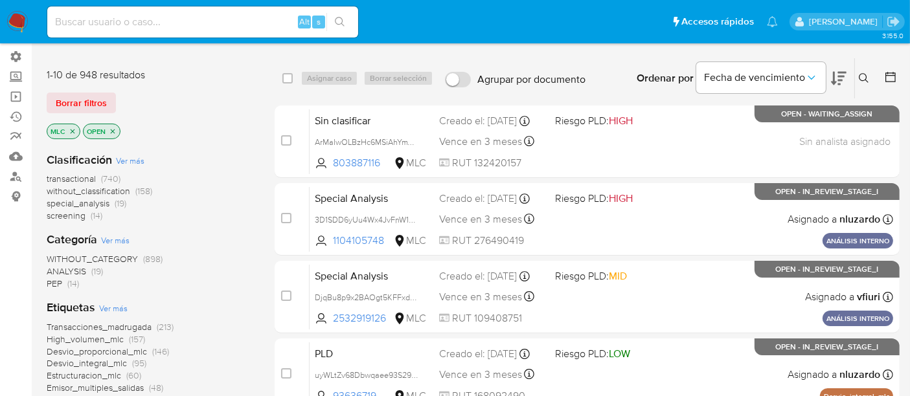
click at [128, 256] on span "WITHOUT_CATEGORY" at bounding box center [92, 259] width 91 height 13
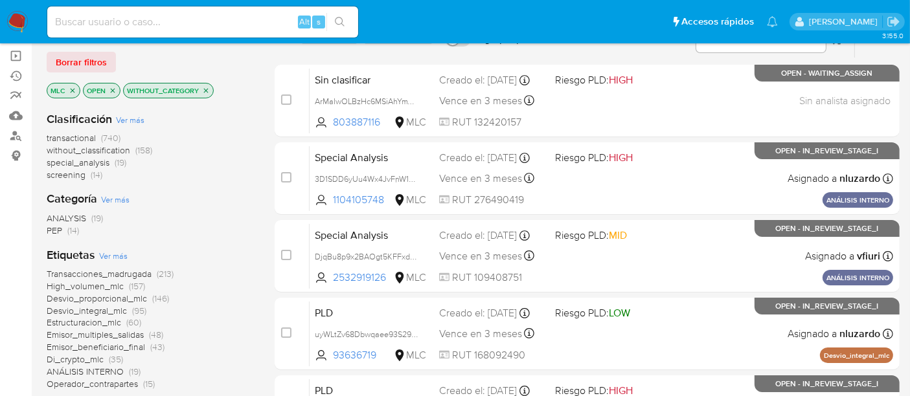
scroll to position [130, 0]
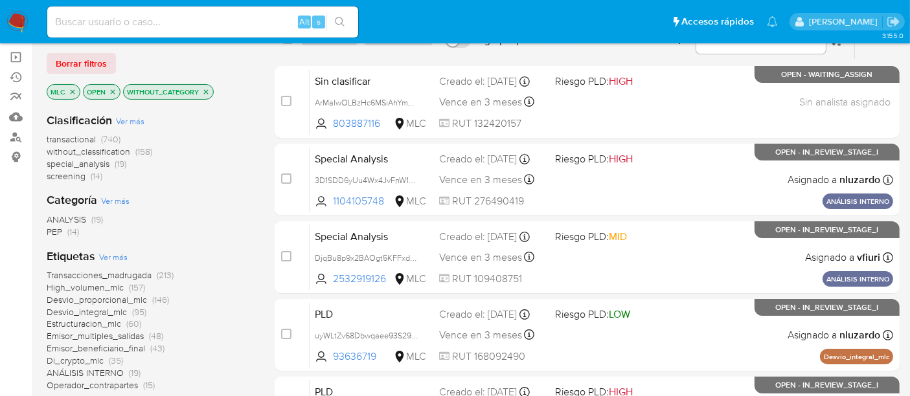
click at [199, 199] on div "Categoría Ver más ANALYSIS (19) PEP (14)" at bounding box center [150, 214] width 207 height 45
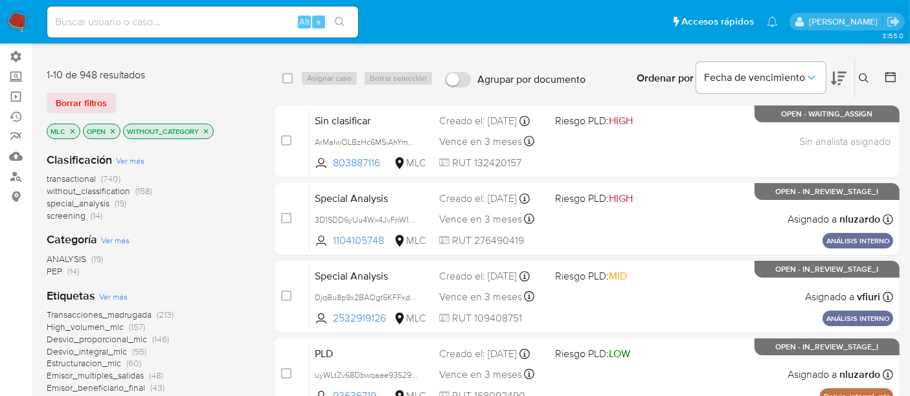
scroll to position [87, 0]
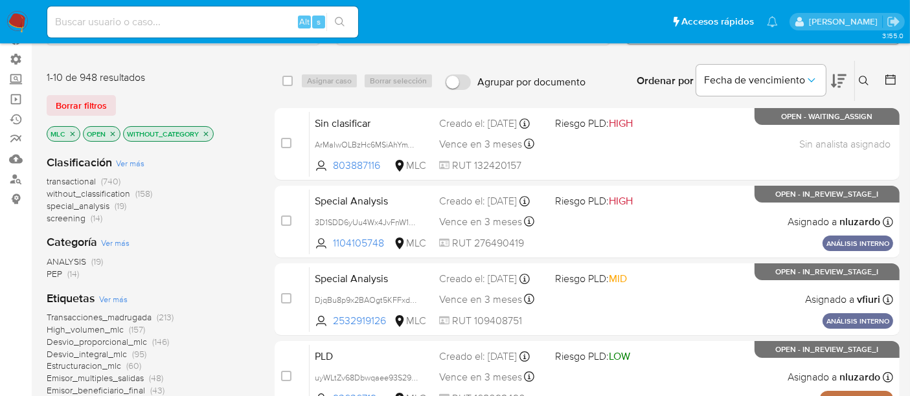
click at [84, 182] on span "transactional" at bounding box center [71, 181] width 49 height 13
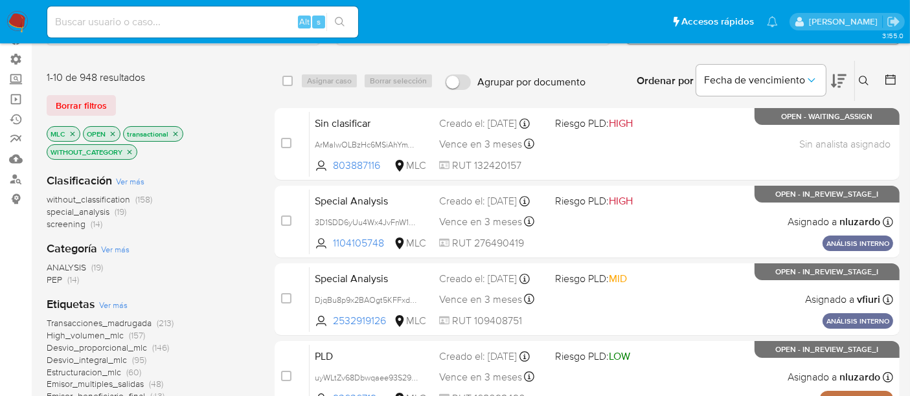
click at [205, 245] on div "Categoría Ver más ANALYSIS (19) PEP (14)" at bounding box center [150, 263] width 207 height 45
click at [218, 255] on div "Categoría Ver más ANALYSIS (19) PEP (14)" at bounding box center [150, 263] width 207 height 45
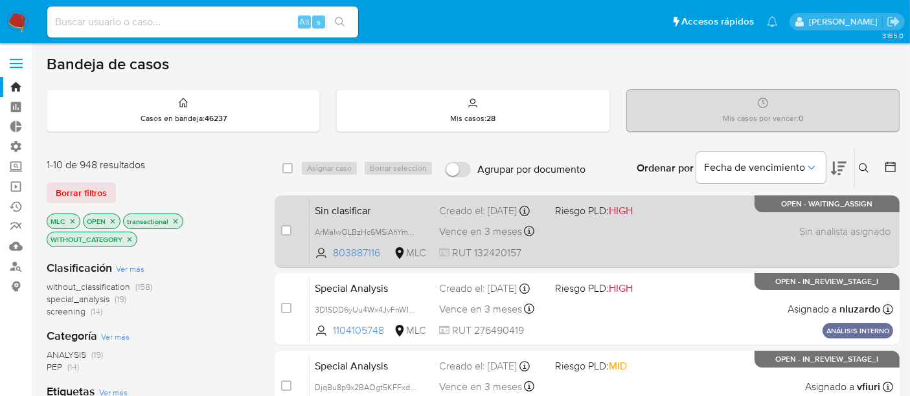
click at [609, 214] on span "Riesgo PLD: HIGH" at bounding box center [594, 210] width 78 height 14
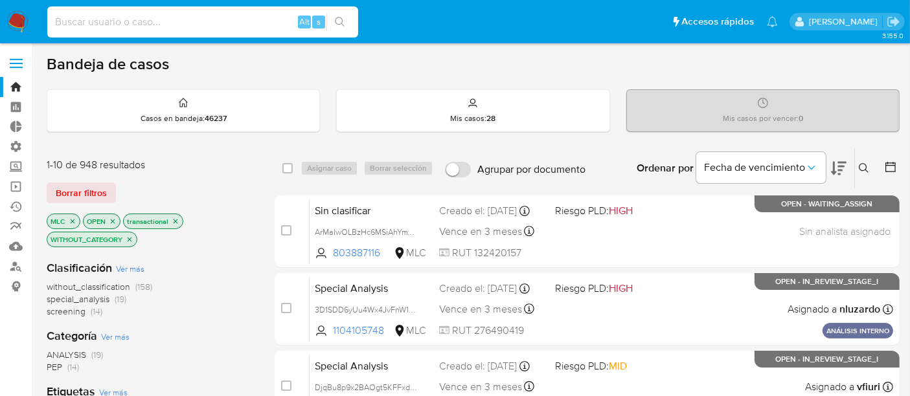
click at [257, 17] on input at bounding box center [202, 22] width 311 height 17
paste input "1192593025"
type input "1192593025"
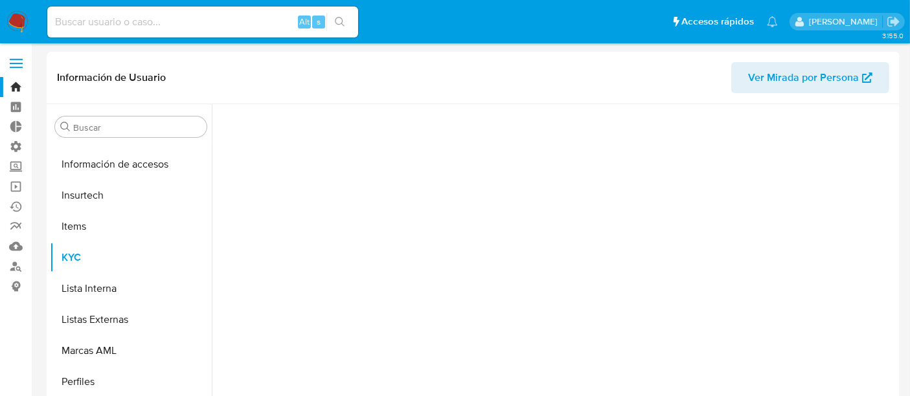
scroll to position [547, 0]
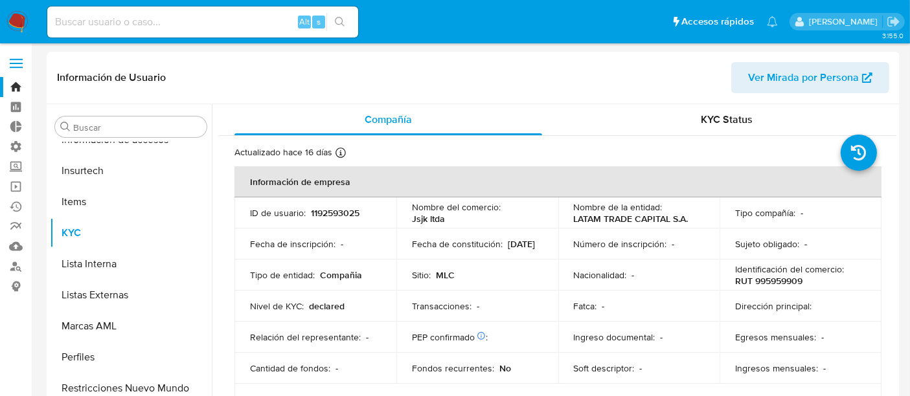
select select "10"
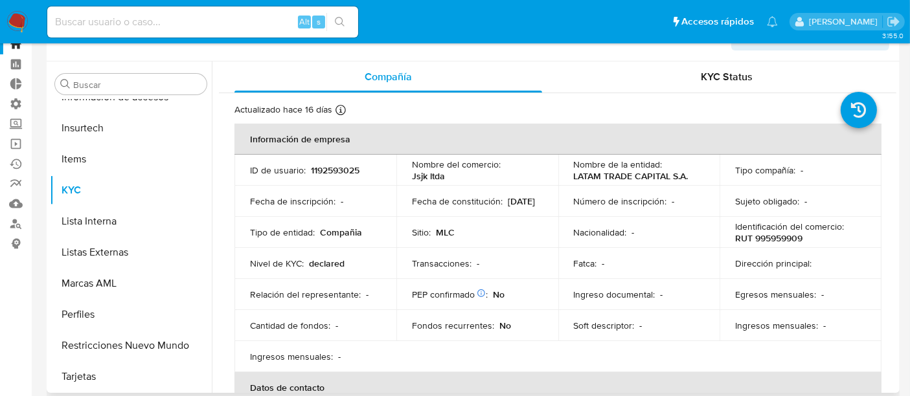
scroll to position [0, 0]
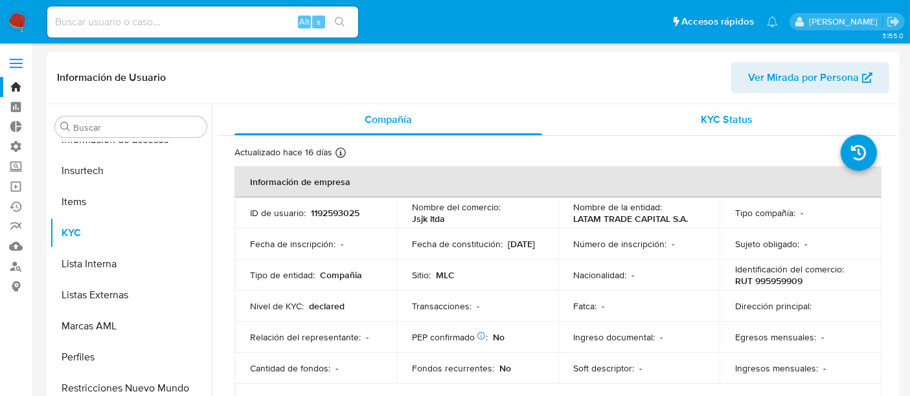
click at [721, 128] on div "KYC Status" at bounding box center [727, 119] width 308 height 31
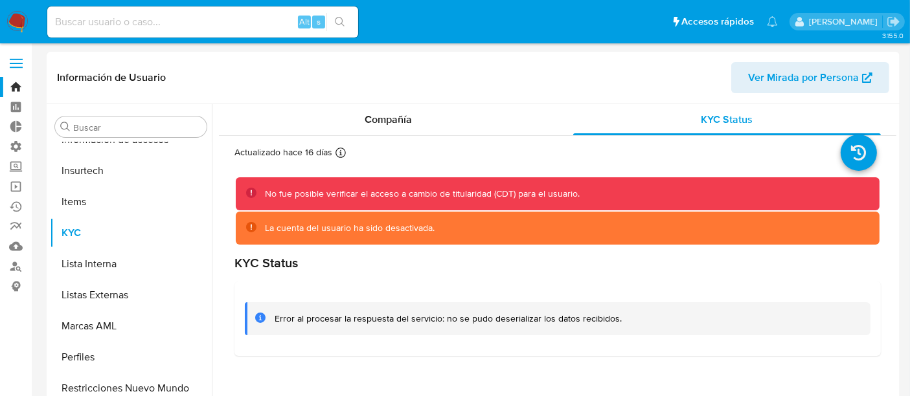
paste input "1316581205"
click at [238, 19] on input "1316581205" at bounding box center [202, 22] width 311 height 17
type input "1316581205"
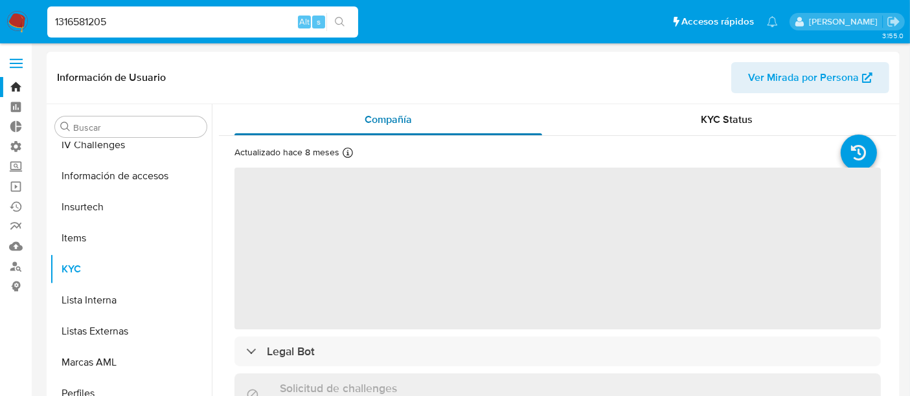
scroll to position [547, 0]
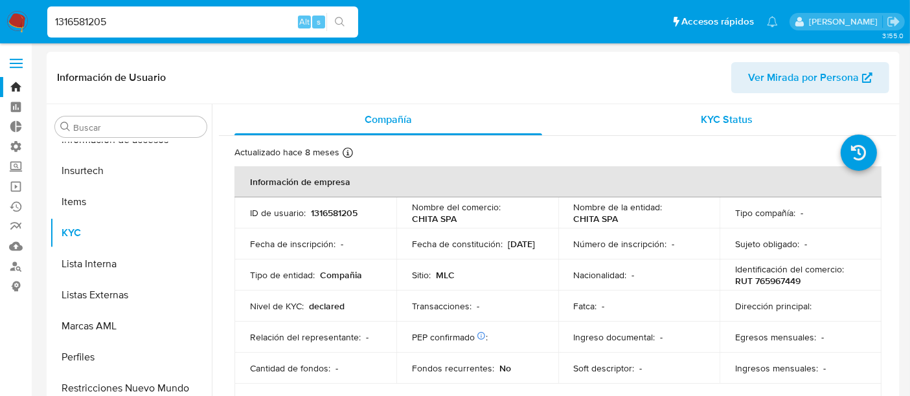
select select "10"
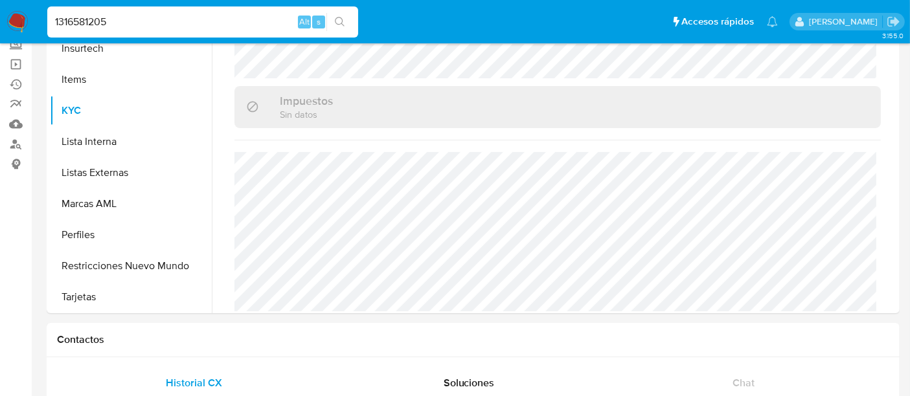
scroll to position [0, 0]
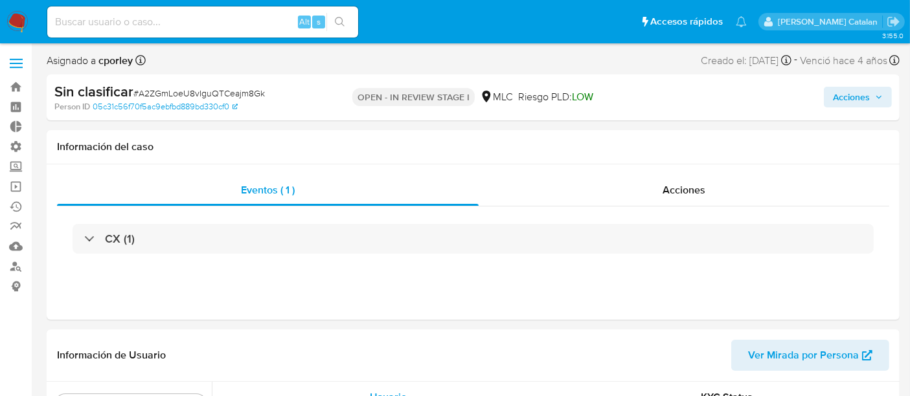
scroll to position [547, 0]
click at [596, 187] on div "Acciones" at bounding box center [684, 190] width 411 height 31
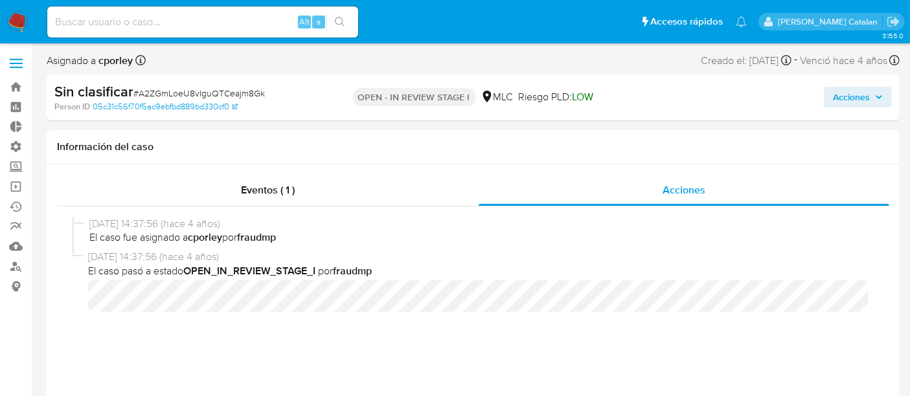
select select "10"
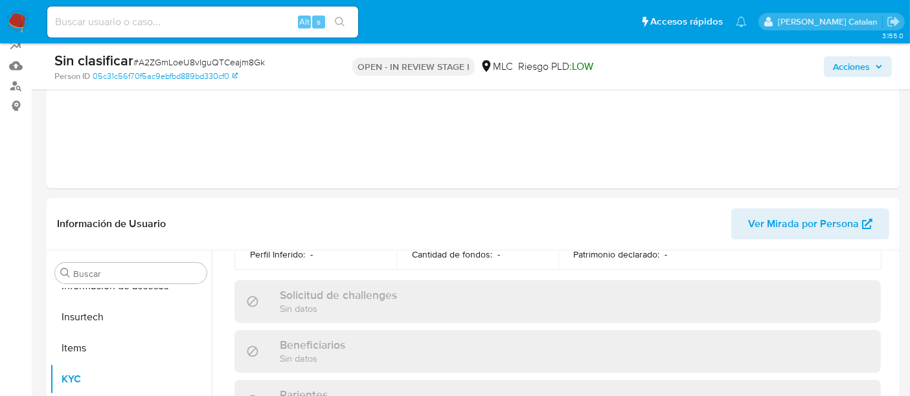
scroll to position [533, 0]
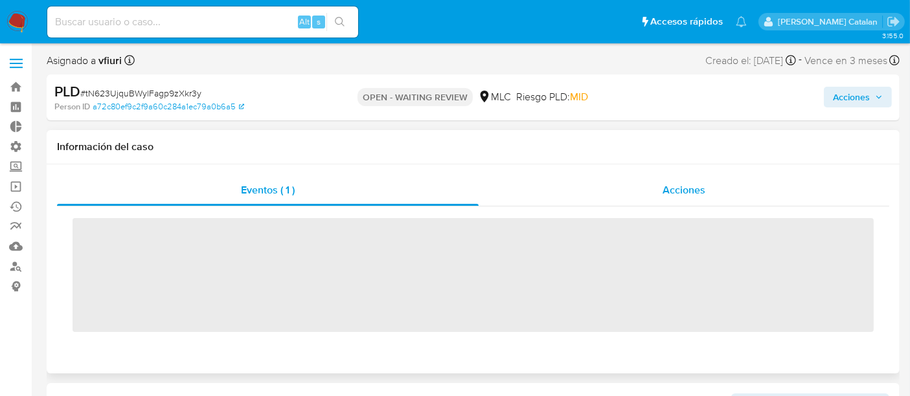
scroll to position [547, 0]
click at [628, 196] on div "Acciones" at bounding box center [684, 190] width 411 height 31
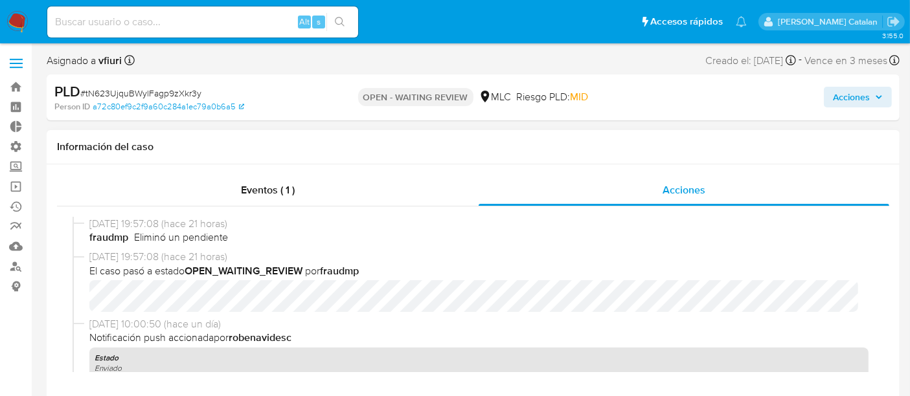
select select "10"
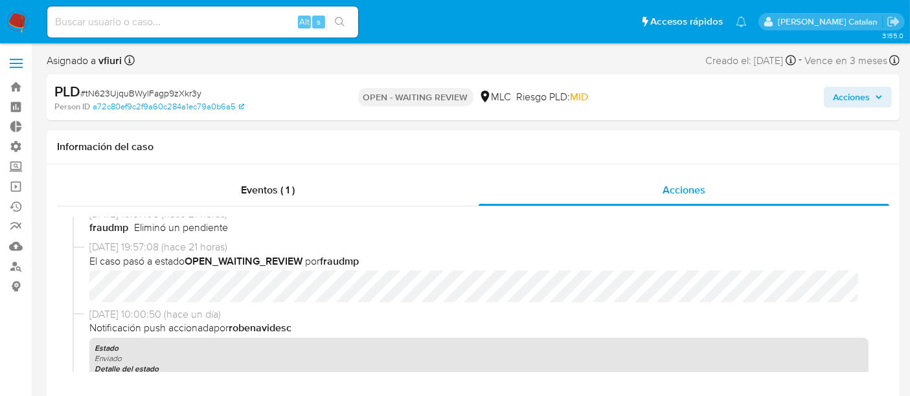
scroll to position [0, 0]
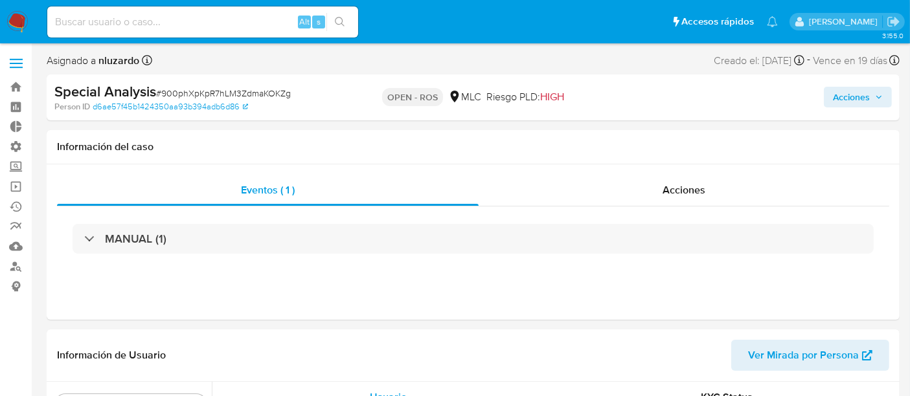
scroll to position [547, 0]
click at [664, 189] on span "Acciones" at bounding box center [684, 190] width 43 height 15
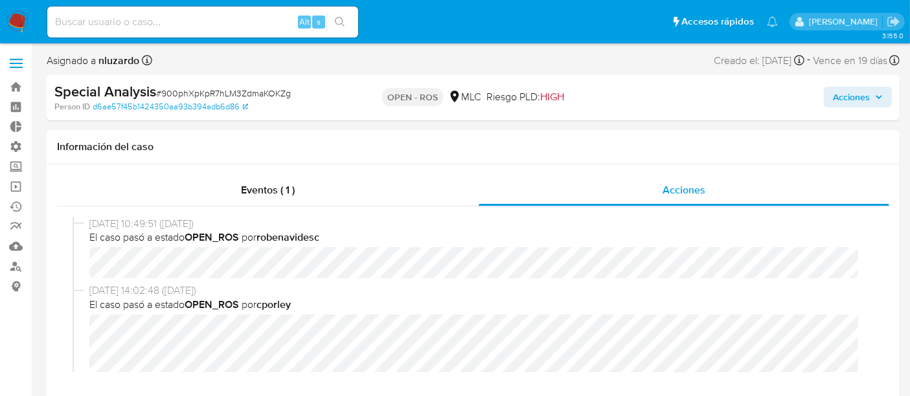
select select "10"
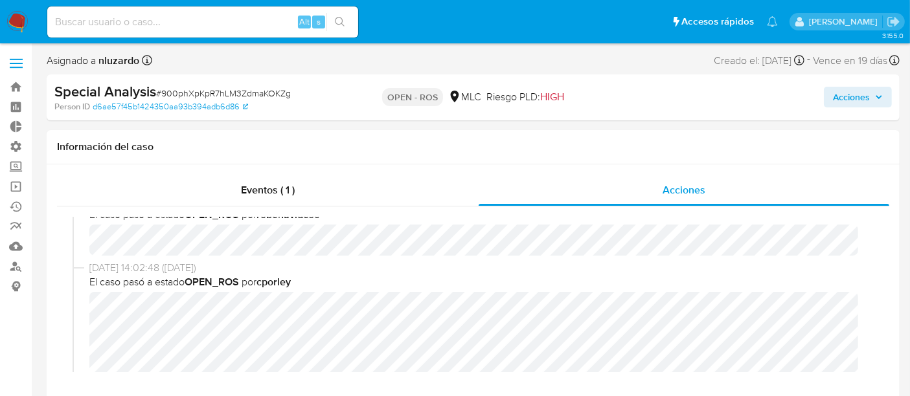
scroll to position [0, 0]
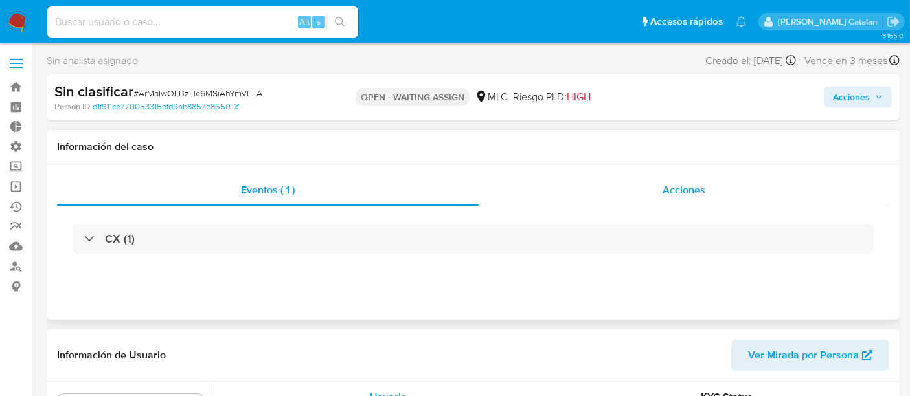
scroll to position [547, 0]
click at [665, 188] on span "Acciones" at bounding box center [684, 190] width 43 height 15
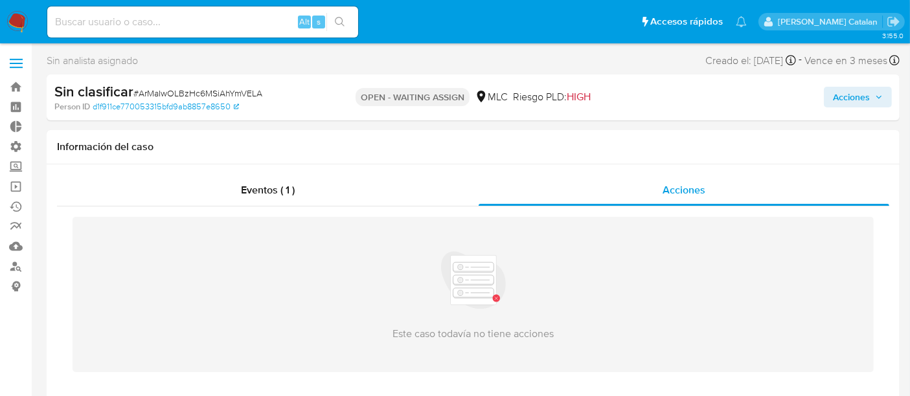
select select "10"
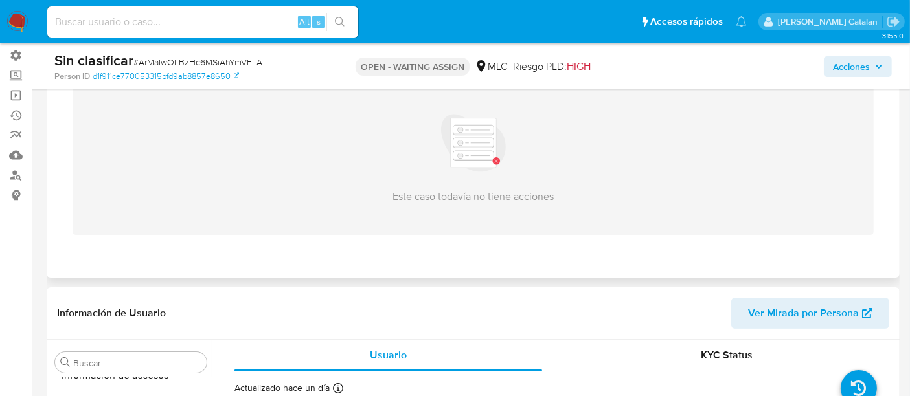
scroll to position [0, 0]
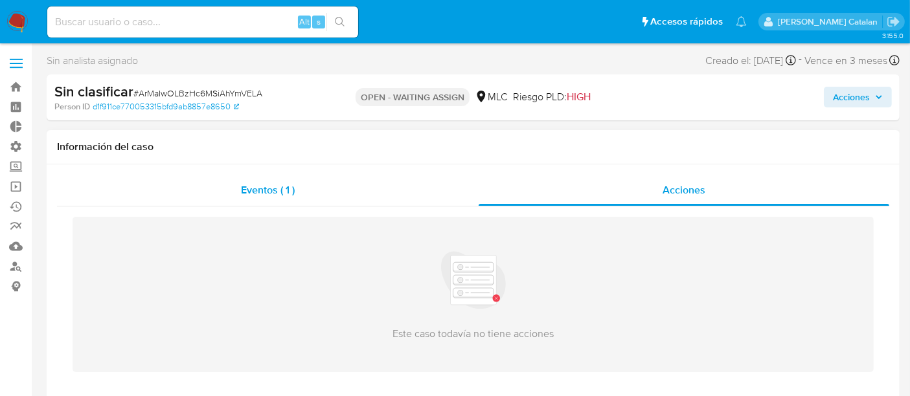
click at [403, 193] on div "Eventos ( 1 )" at bounding box center [268, 190] width 422 height 31
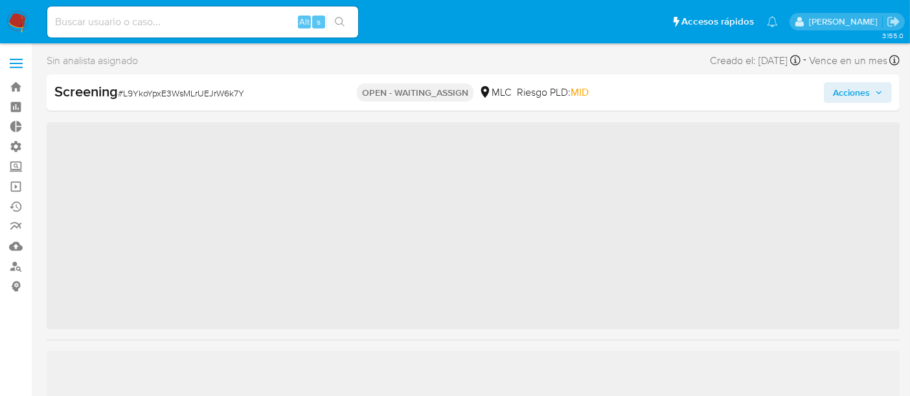
scroll to position [444, 0]
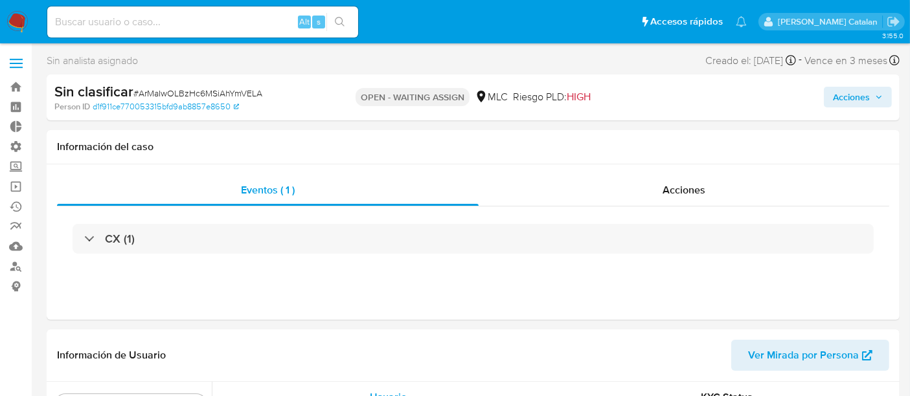
scroll to position [547, 0]
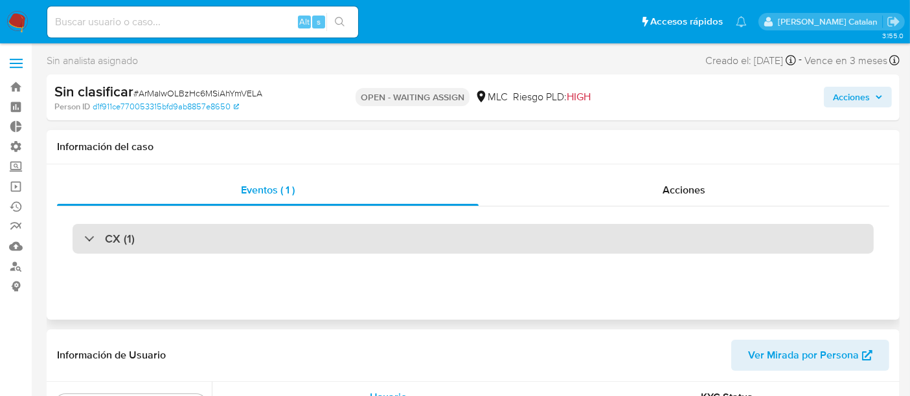
select select "10"
click at [571, 248] on div "CX (1)" at bounding box center [473, 239] width 801 height 30
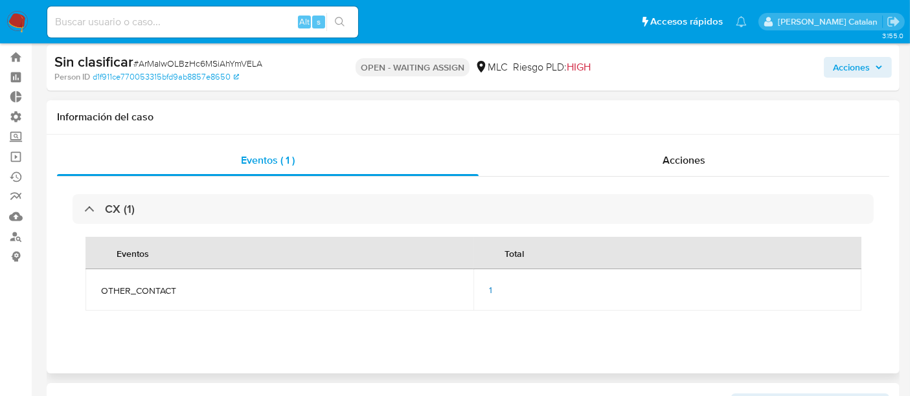
scroll to position [27, 0]
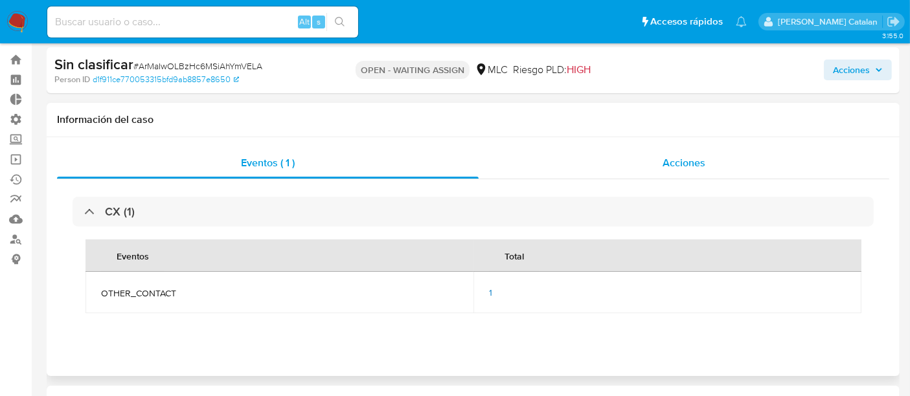
click at [681, 159] on span "Acciones" at bounding box center [684, 162] width 43 height 15
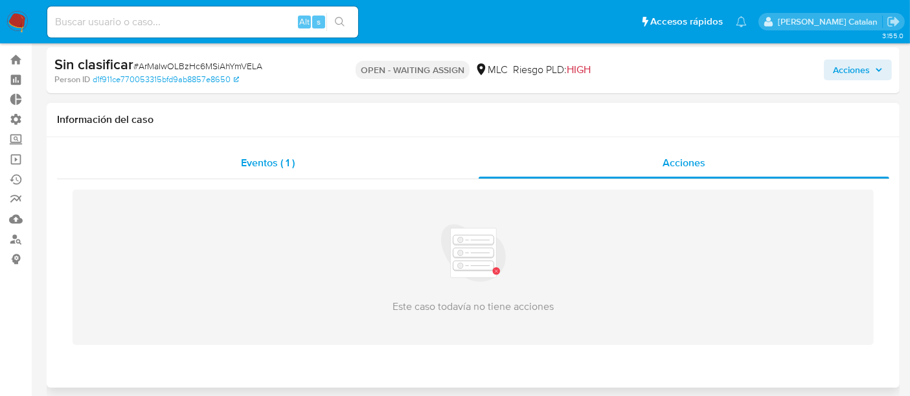
click at [418, 167] on div "Eventos ( 1 )" at bounding box center [268, 163] width 422 height 31
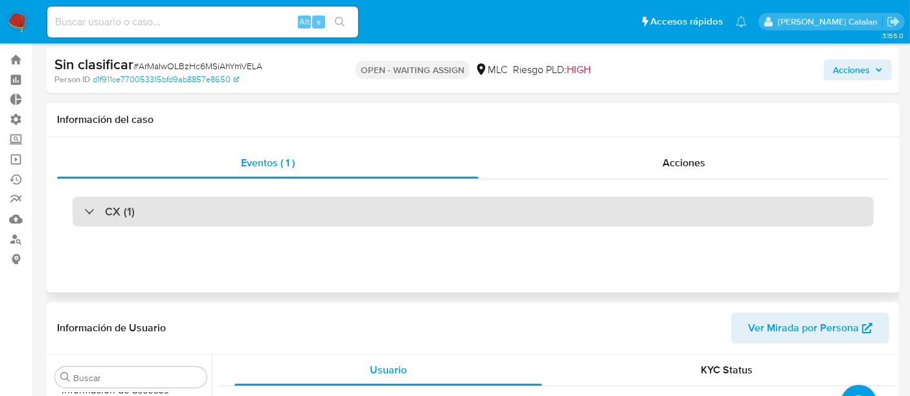
click at [124, 220] on div "CX (1)" at bounding box center [473, 212] width 801 height 30
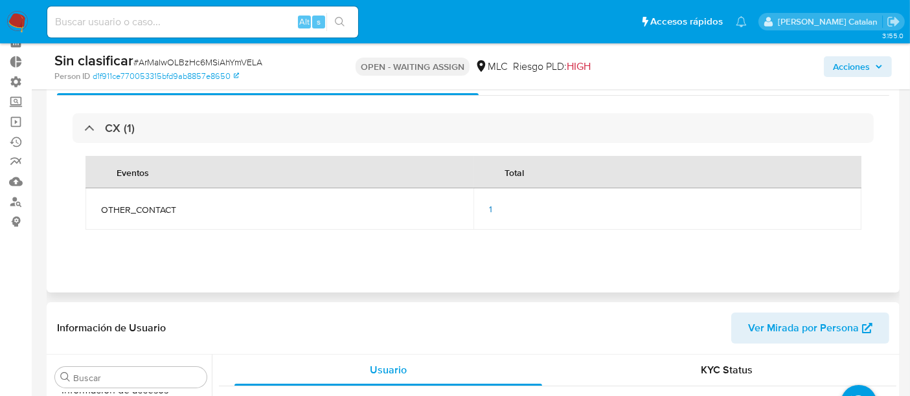
scroll to position [63, 0]
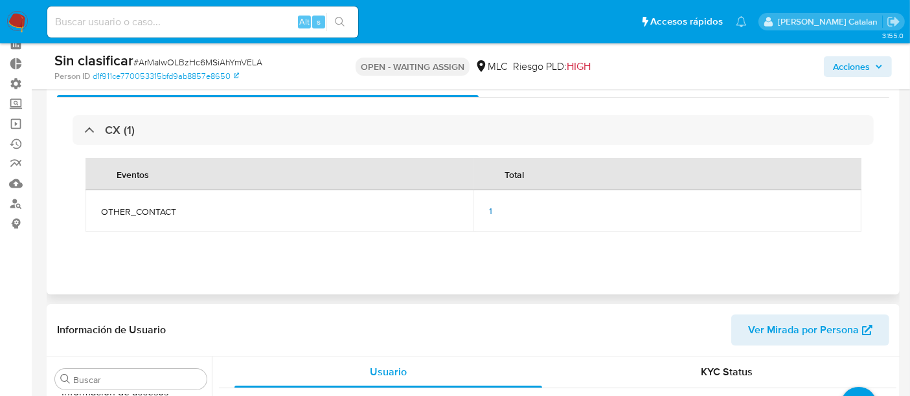
click at [491, 210] on span "1" at bounding box center [490, 211] width 3 height 13
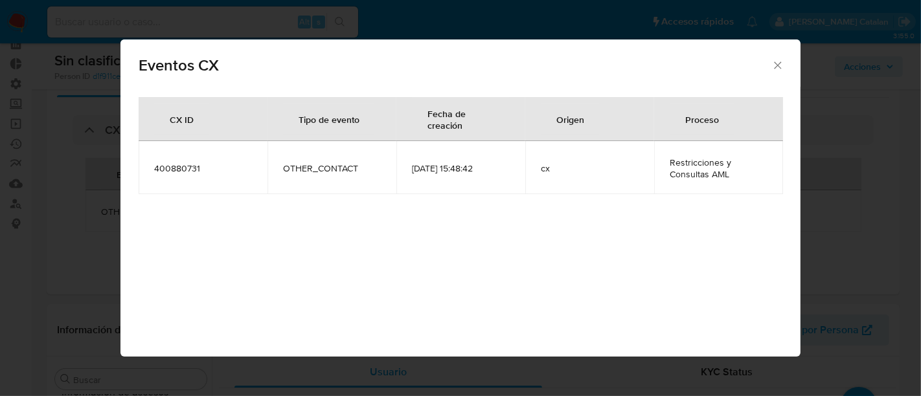
click at [775, 66] on icon "Cerrar" at bounding box center [777, 65] width 13 height 13
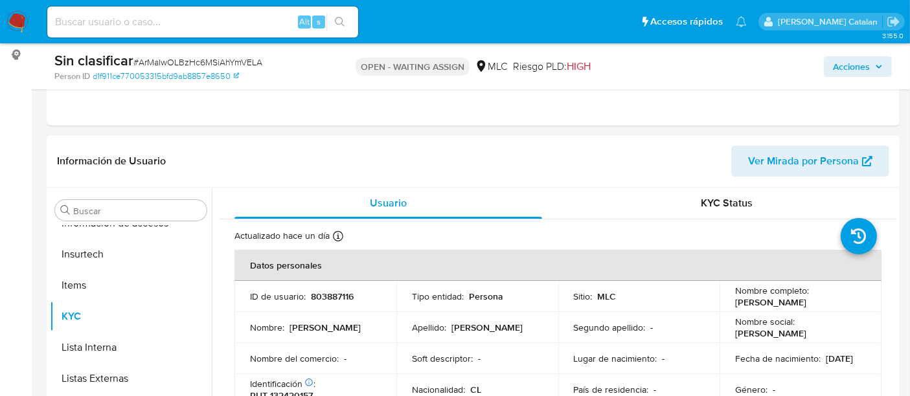
scroll to position [231, 0]
click at [694, 213] on div "KYC Status" at bounding box center [727, 204] width 308 height 31
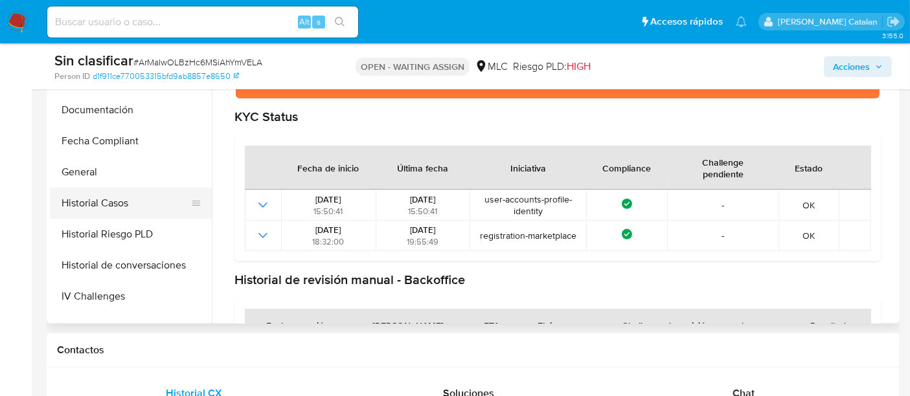
scroll to position [246, 0]
click at [94, 199] on button "Historial Casos" at bounding box center [126, 203] width 152 height 31
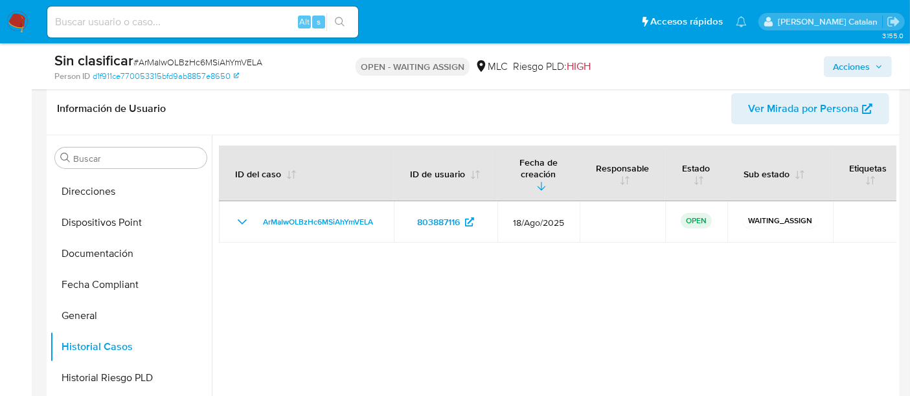
scroll to position [266, 0]
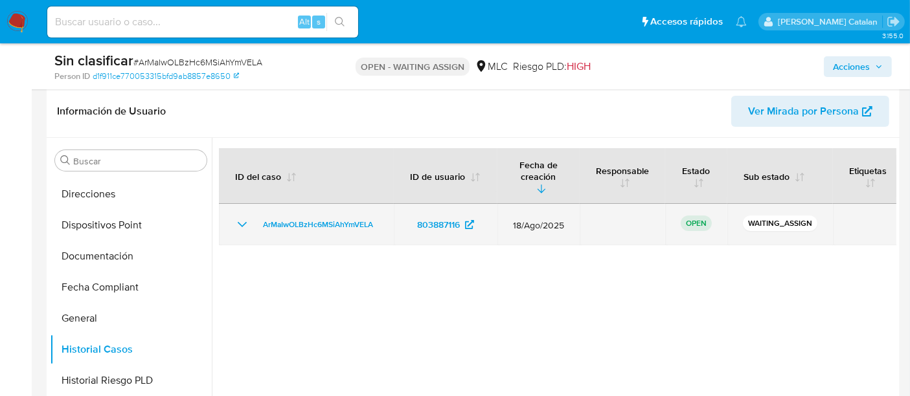
click at [247, 217] on icon "Mostrar/Ocultar" at bounding box center [242, 225] width 16 height 16
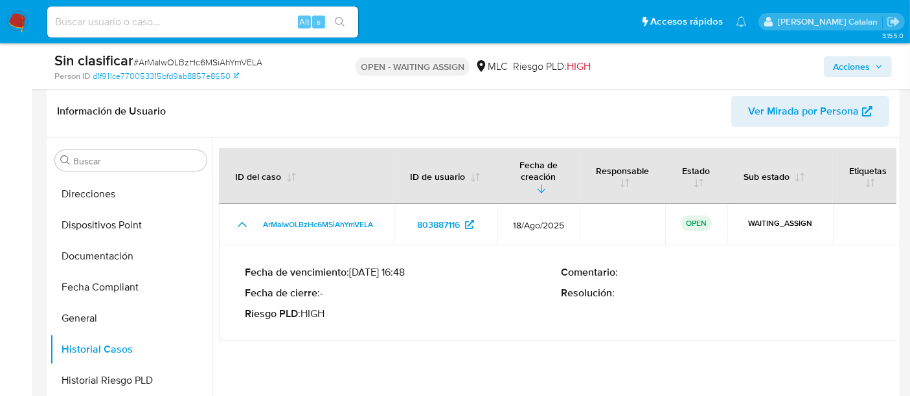
click at [420, 308] on p "Riesgo PLD : HIGH" at bounding box center [403, 314] width 316 height 13
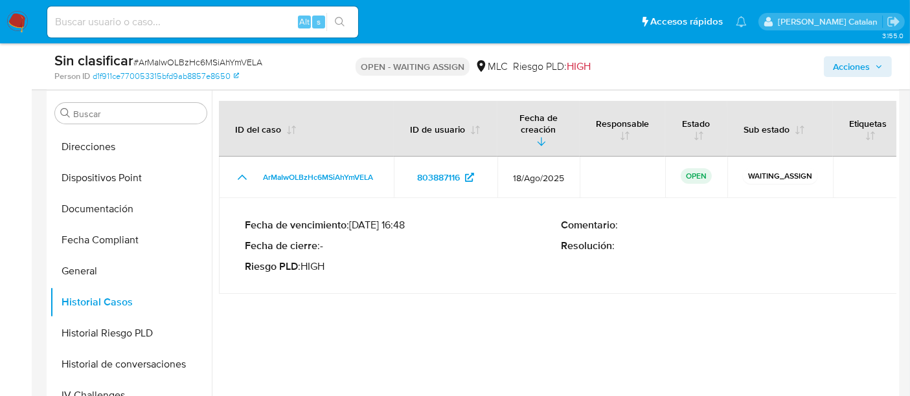
scroll to position [315, 0]
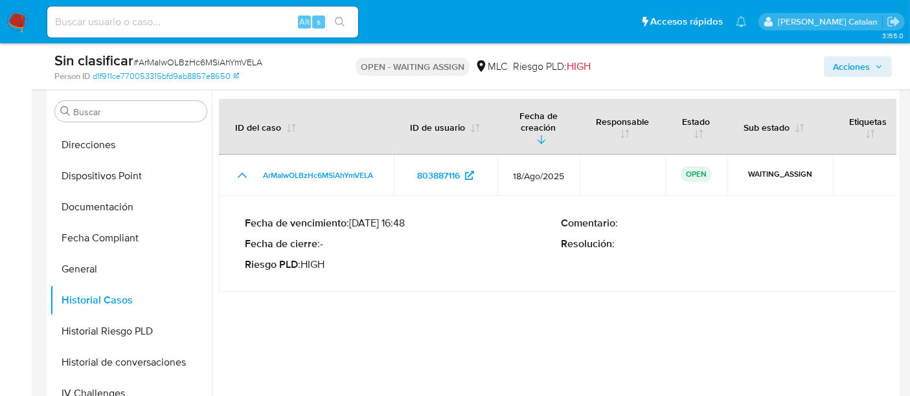
click at [497, 267] on div "Fecha de vencimiento : 16/11/2025 16:48 Fecha de cierre : - Riesgo PLD : HIGH C…" at bounding box center [561, 244] width 632 height 75
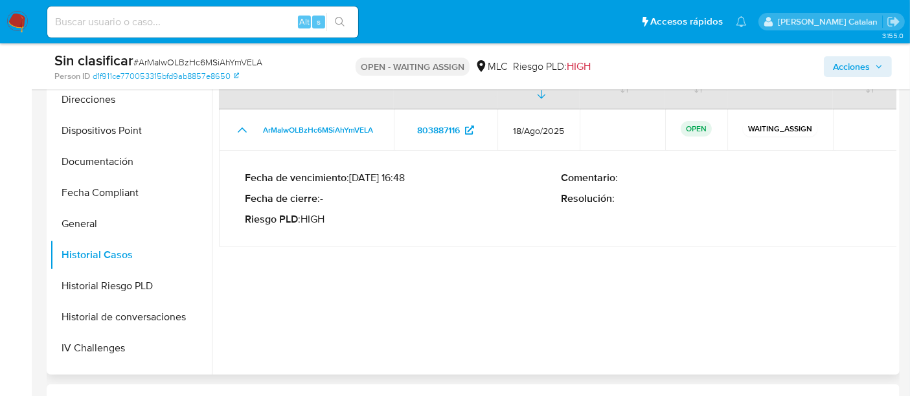
scroll to position [361, 0]
click at [103, 318] on button "Historial de conversaciones" at bounding box center [126, 316] width 152 height 31
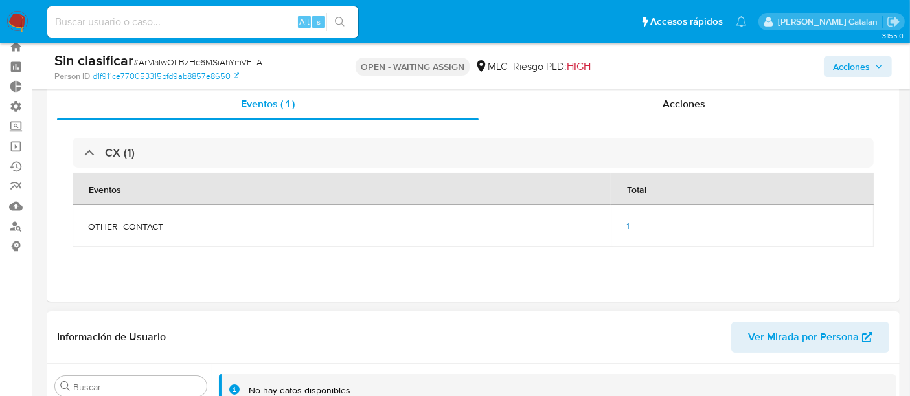
scroll to position [0, 0]
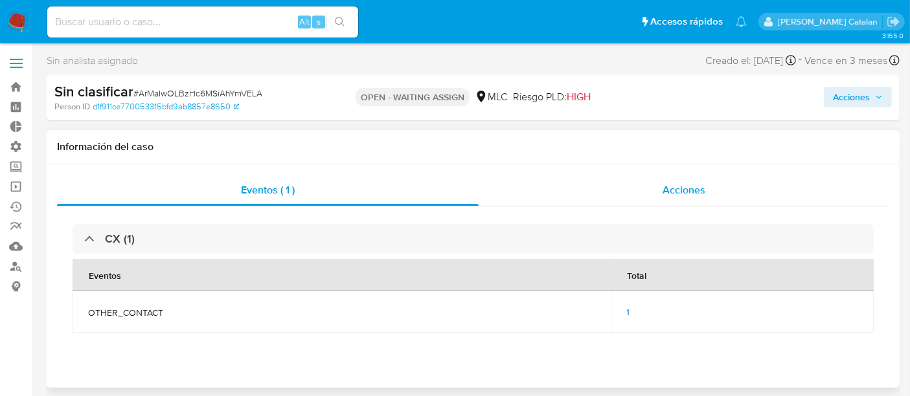
click at [678, 184] on span "Acciones" at bounding box center [684, 190] width 43 height 15
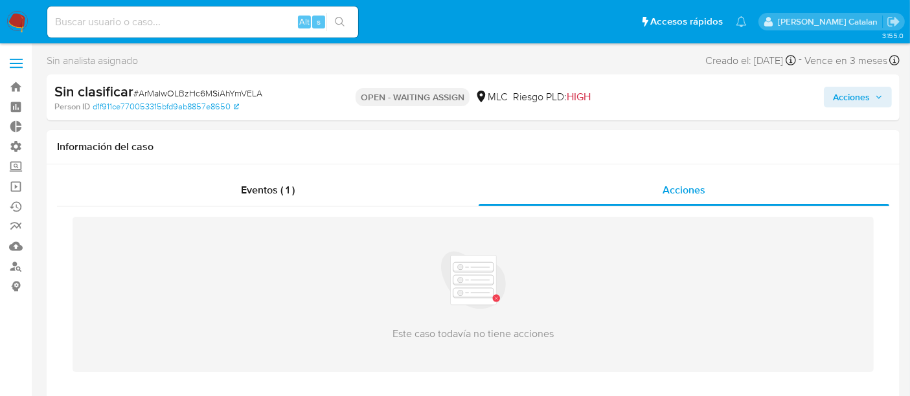
click at [501, 288] on img at bounding box center [473, 280] width 65 height 65
click at [289, 199] on div "Eventos ( 1 )" at bounding box center [268, 190] width 422 height 31
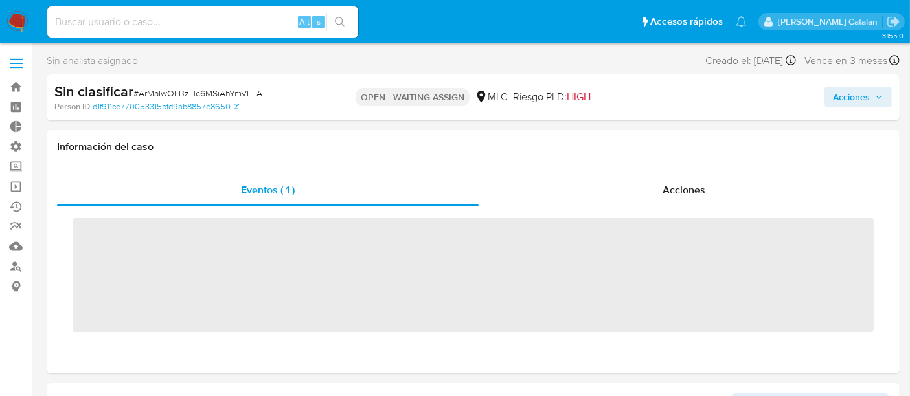
scroll to position [547, 0]
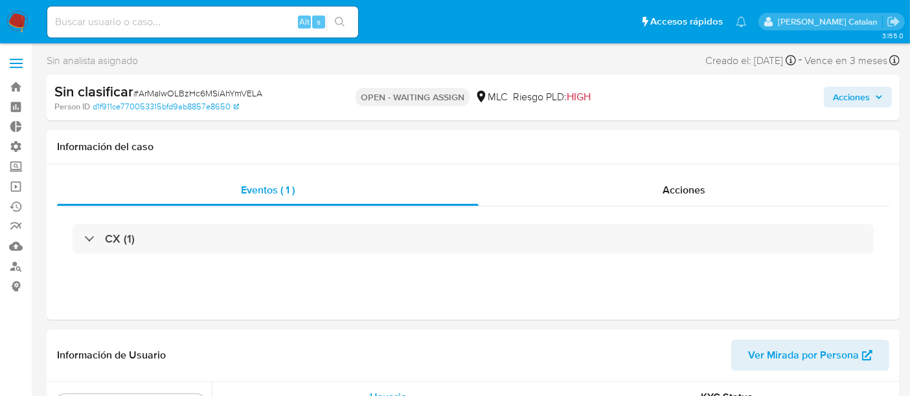
select select "10"
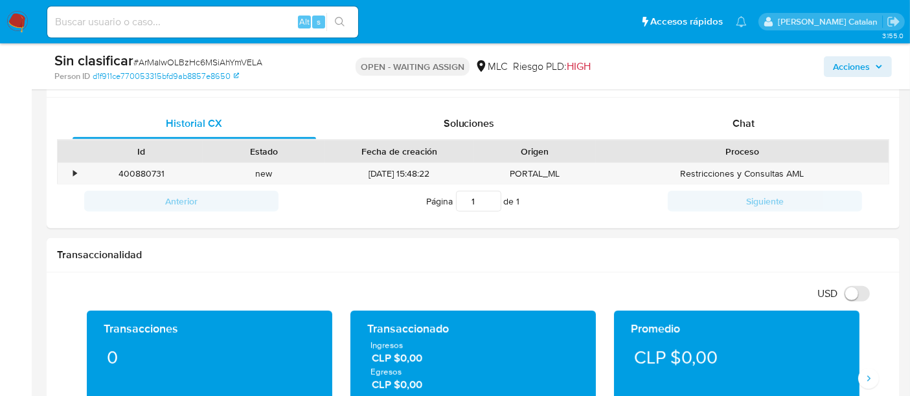
scroll to position [567, 0]
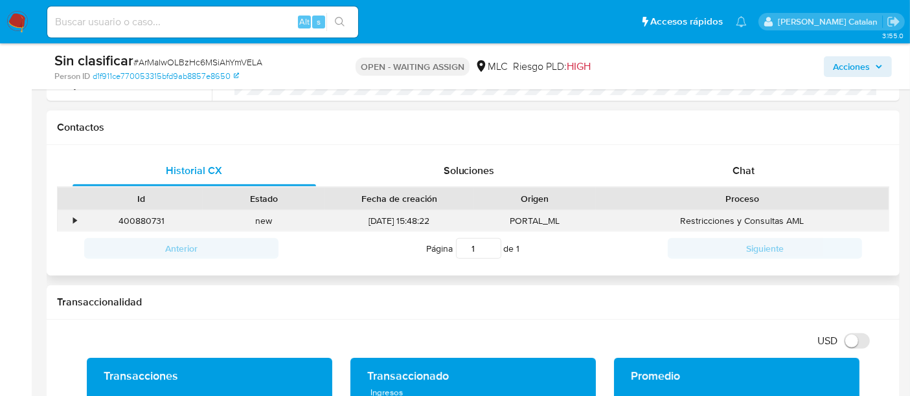
click at [76, 219] on div "•" at bounding box center [74, 221] width 3 height 12
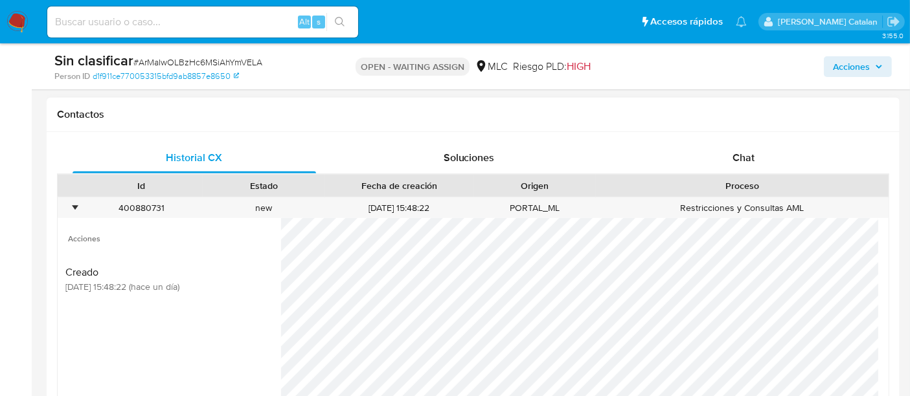
scroll to position [575, 0]
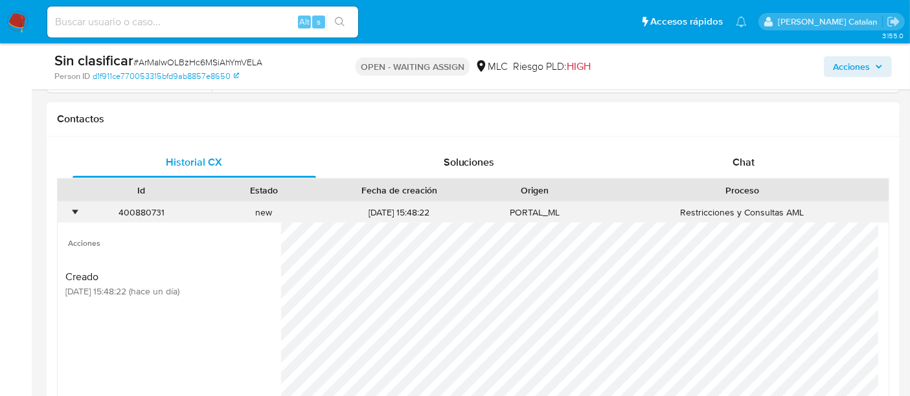
click at [730, 216] on div "Restricciones y Consultas AML" at bounding box center [742, 212] width 293 height 21
click at [491, 155] on span "Soluciones" at bounding box center [469, 162] width 51 height 15
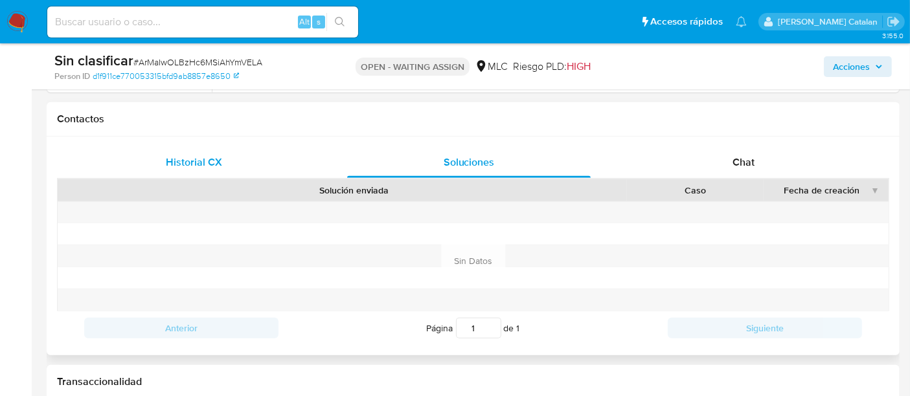
click at [237, 158] on div "Historial CX" at bounding box center [195, 162] width 244 height 31
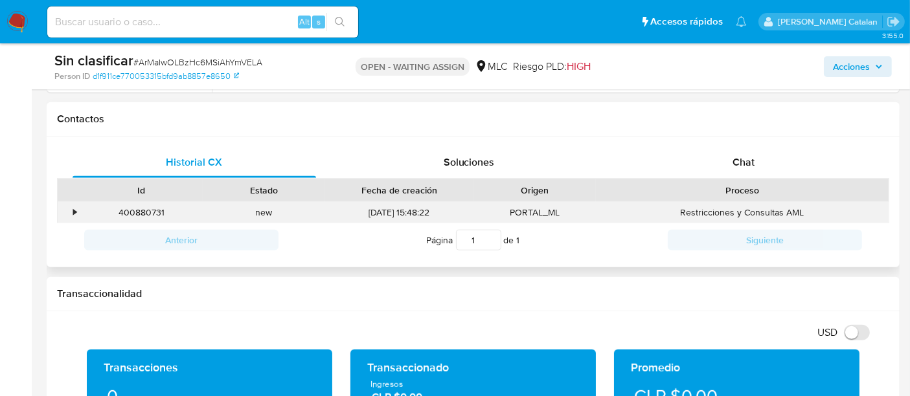
click at [73, 210] on div "•" at bounding box center [74, 213] width 3 height 12
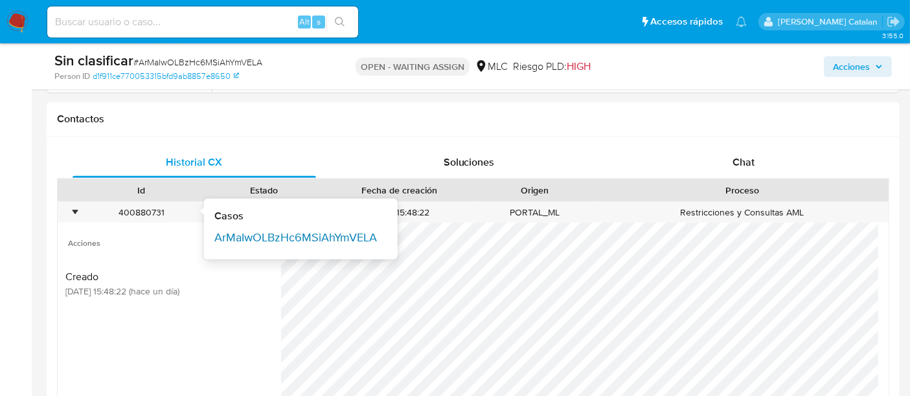
click at [266, 239] on link "ArMaIwOLBzHc6MSiAhYmVELA" at bounding box center [295, 238] width 163 height 12
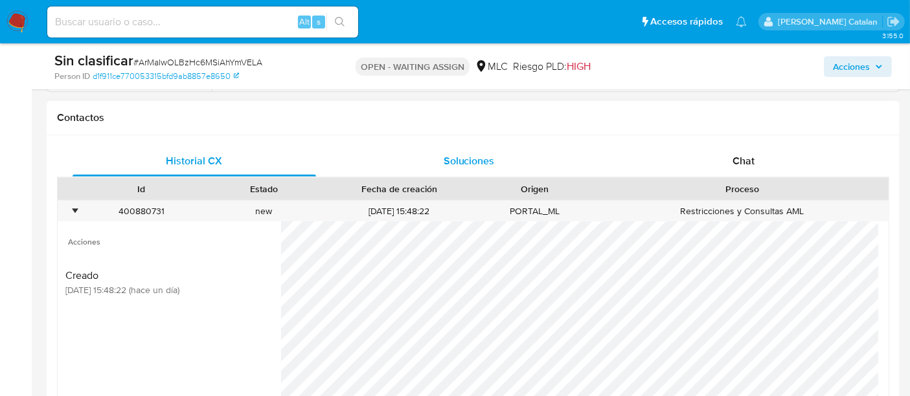
scroll to position [222, 0]
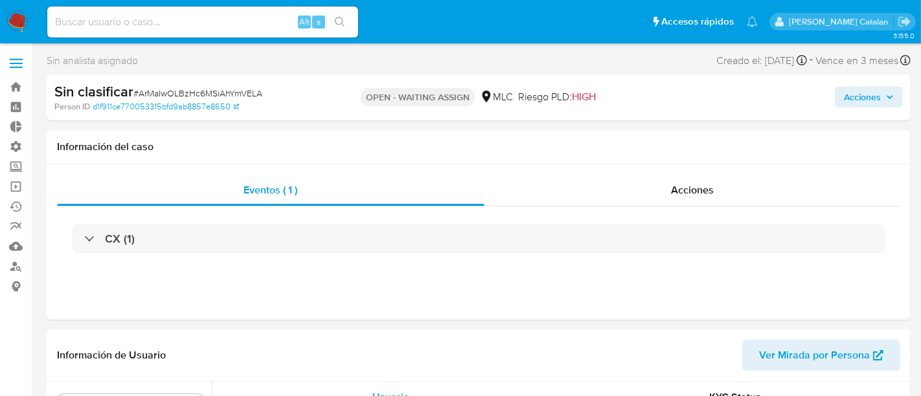
select select "10"
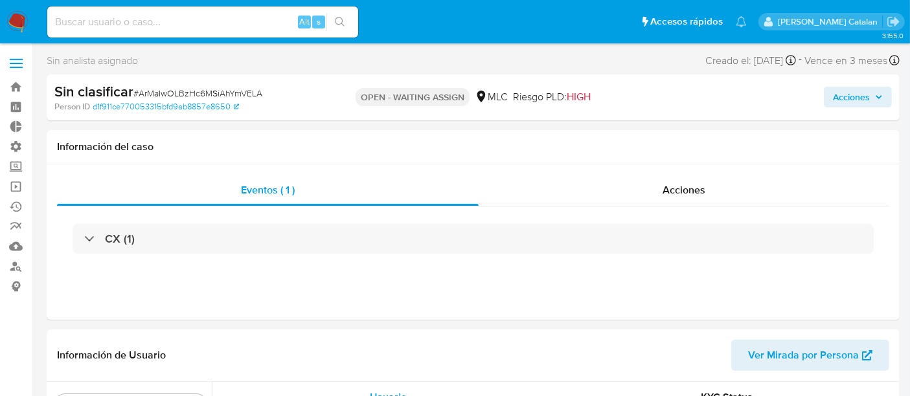
scroll to position [547, 0]
